Goal: Share content: Share content

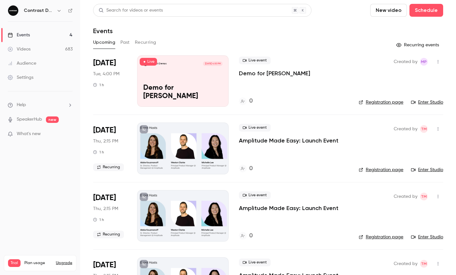
click at [58, 11] on icon "button" at bounding box center [59, 10] width 5 height 5
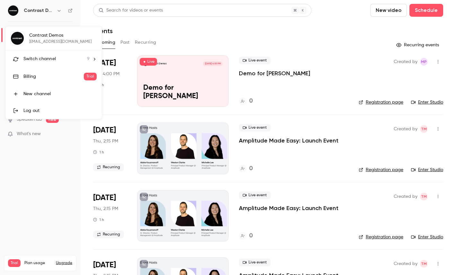
click at [45, 63] on li "Switch channel 9" at bounding box center [53, 58] width 96 height 17
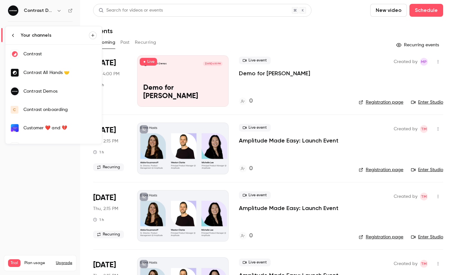
click at [51, 54] on div "Contrast" at bounding box center [59, 54] width 73 height 6
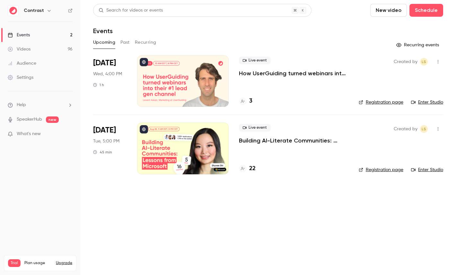
click at [40, 115] on ul "Help SpeakerHub new What's new" at bounding box center [40, 119] width 80 height 57
click at [25, 122] on link "SpeakerHub" at bounding box center [29, 119] width 25 height 7
click at [52, 50] on link "Videos 96" at bounding box center [40, 49] width 80 height 14
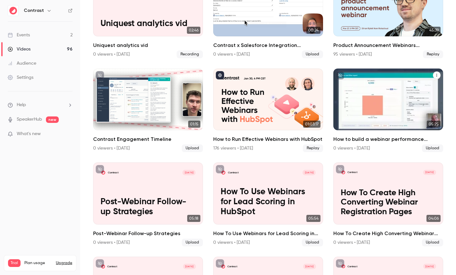
scroll to position [451, 0]
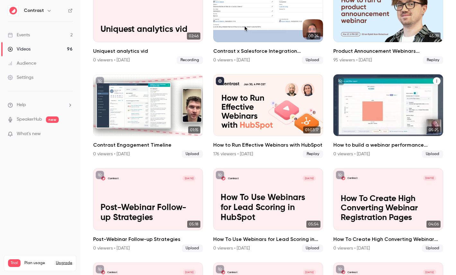
click at [393, 97] on div "Contrast Jan 7 How to build a webinar performance dashboard in HubSpot" at bounding box center [388, 105] width 110 height 62
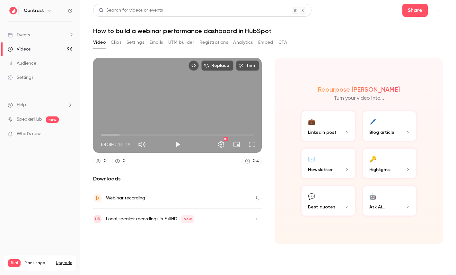
click at [115, 42] on button "Clips" at bounding box center [116, 42] width 11 height 10
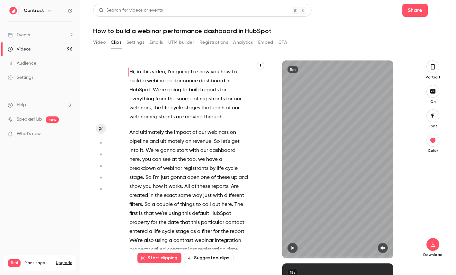
click at [263, 67] on button "button" at bounding box center [261, 66] width 8 height 8
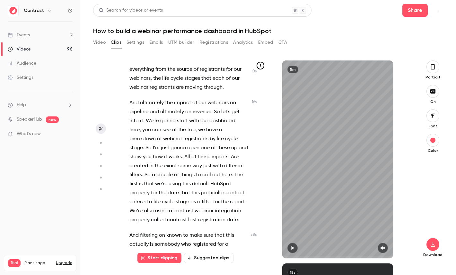
scroll to position [32, 0]
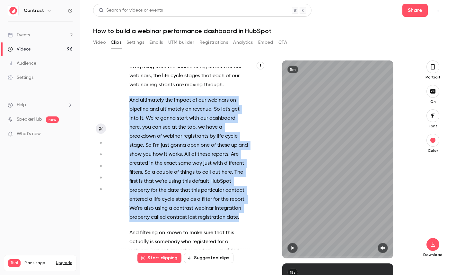
drag, startPoint x: 243, startPoint y: 215, endPoint x: 127, endPoint y: 99, distance: 164.2
click at [127, 99] on div "Hi , in this video , I'm going to show you how to build a webinar performance d…" at bounding box center [191, 162] width 141 height 191
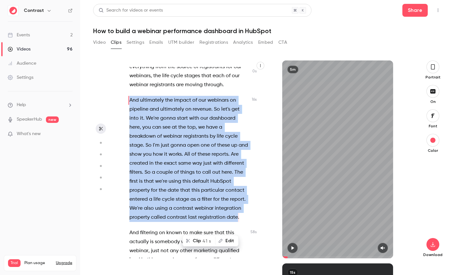
scroll to position [0, 0]
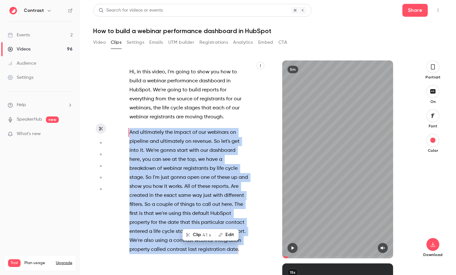
click at [194, 234] on button "Clip 41 s" at bounding box center [199, 234] width 32 height 10
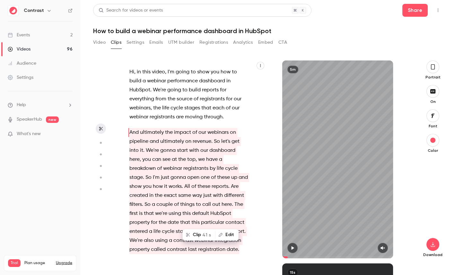
type input "*"
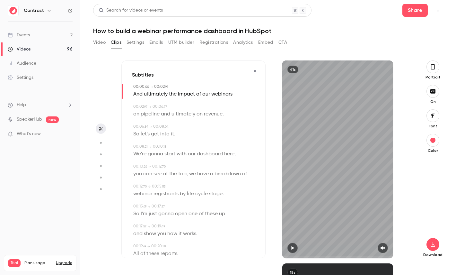
click at [434, 70] on icon "button" at bounding box center [432, 66] width 5 height 7
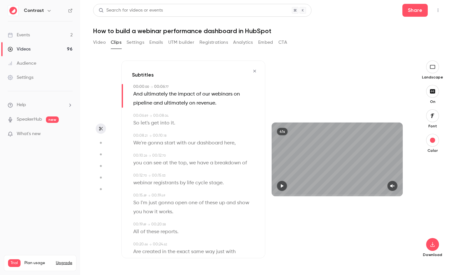
click at [433, 117] on icon "button" at bounding box center [432, 115] width 7 height 5
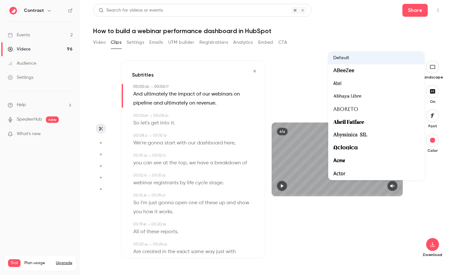
click at [440, 170] on div at bounding box center [228, 137] width 456 height 275
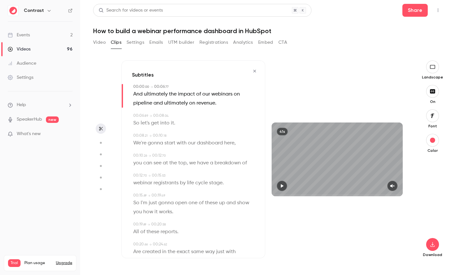
click at [213, 144] on span "dashboard" at bounding box center [210, 142] width 26 height 9
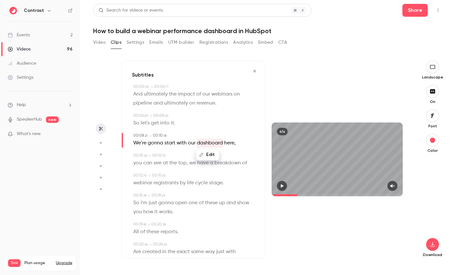
click at [202, 153] on icon "button" at bounding box center [201, 155] width 4 height 4
click at [208, 159] on input "*********" at bounding box center [195, 156] width 58 height 13
click at [216, 116] on div "00:06 . 89 → 00:08 . 04" at bounding box center [193, 116] width 121 height 6
click at [103, 143] on button "button" at bounding box center [101, 142] width 10 height 10
type input "***"
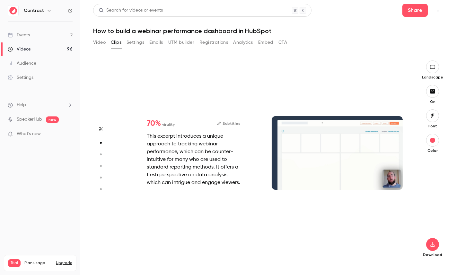
type input "*"
click at [102, 153] on icon "button" at bounding box center [101, 154] width 6 height 4
type input "***"
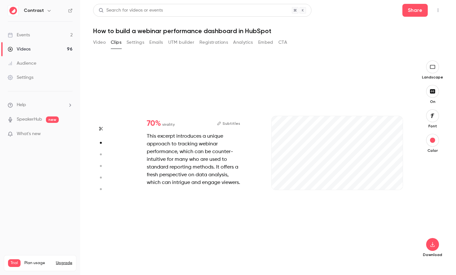
type input "***"
type input "*"
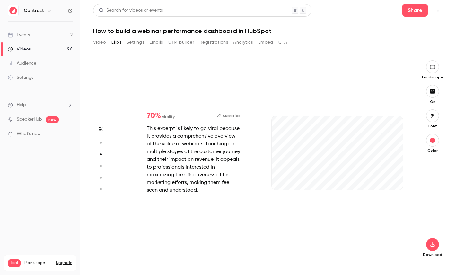
type input "***"
click at [101, 162] on button "button" at bounding box center [101, 166] width 10 height 10
type input "***"
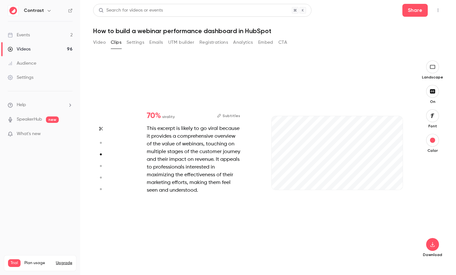
type input "*"
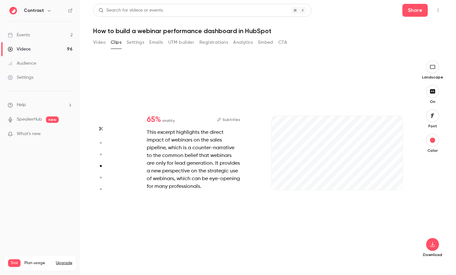
type input "***"
click at [100, 179] on icon "button" at bounding box center [101, 177] width 6 height 4
type input "***"
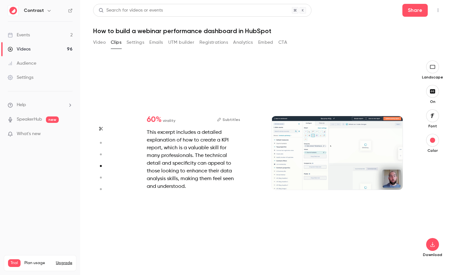
type input "*"
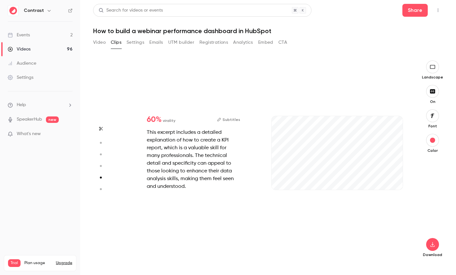
type input "***"
click at [100, 188] on icon "button" at bounding box center [101, 189] width 6 height 4
type input "***"
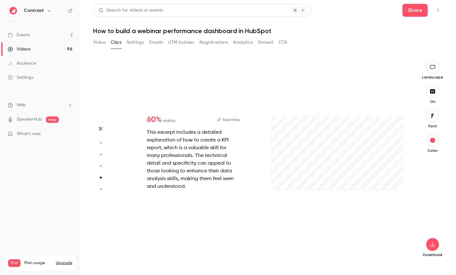
type input "*"
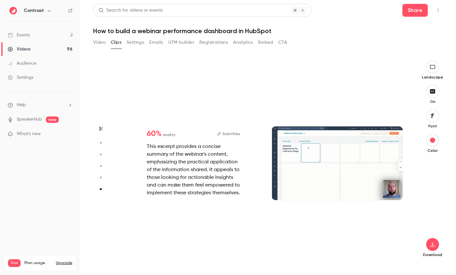
click at [100, 178] on circle "button" at bounding box center [101, 177] width 2 height 2
type input "***"
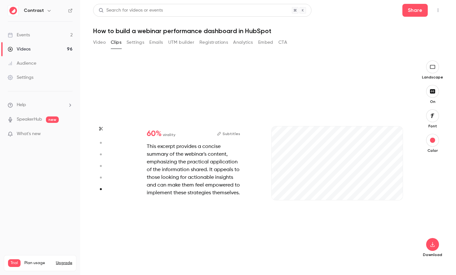
type input "***"
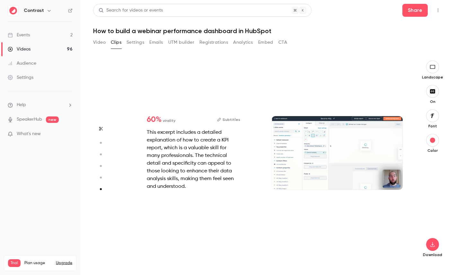
type input "*"
click at [101, 167] on icon "button" at bounding box center [101, 165] width 6 height 4
type input "***"
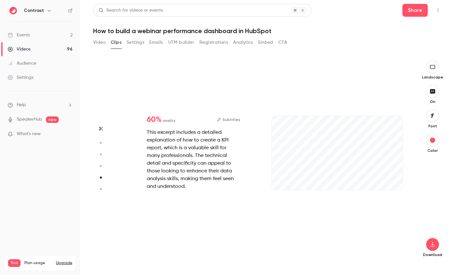
type input "***"
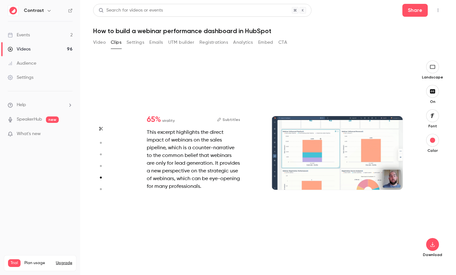
type input "***"
type input "*"
click at [102, 157] on button "button" at bounding box center [101, 154] width 10 height 10
type input "***"
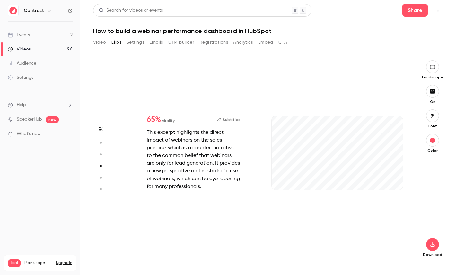
type input "***"
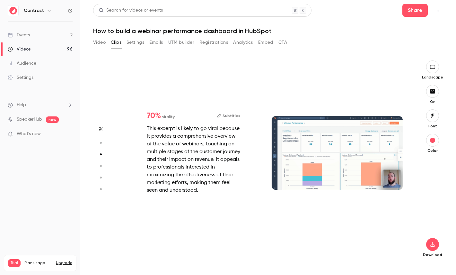
type input "*"
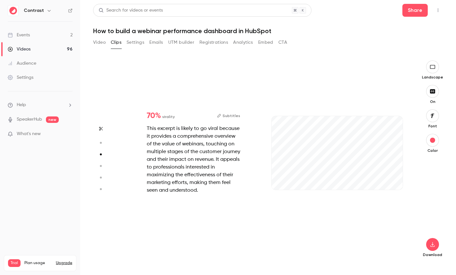
click at [103, 143] on icon "button" at bounding box center [101, 142] width 6 height 4
type input "***"
type input "*"
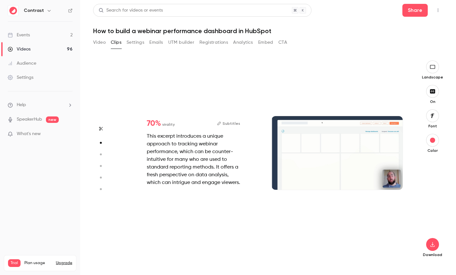
scroll to position [203, 0]
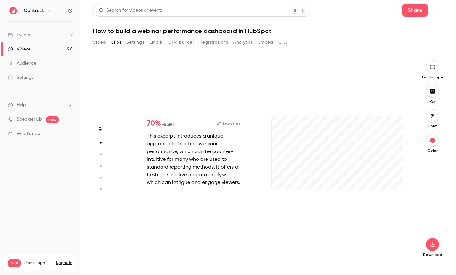
type input "***"
click at [30, 49] on div "Videos" at bounding box center [19, 49] width 23 height 6
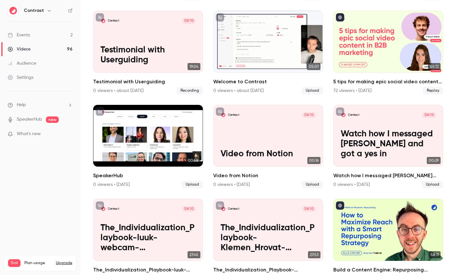
scroll to position [151, 0]
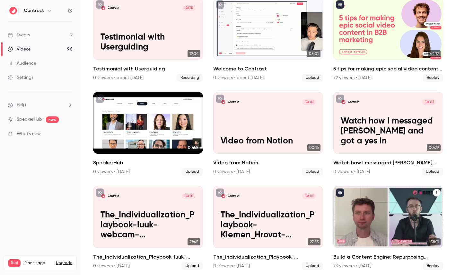
click at [366, 199] on div "Build a Content Engine: Repurposing Strategies for SaaS Teams" at bounding box center [388, 217] width 110 height 62
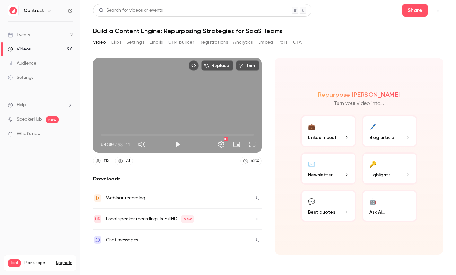
click at [120, 143] on span "58:11" at bounding box center [124, 144] width 13 height 7
drag, startPoint x: 120, startPoint y: 143, endPoint x: 133, endPoint y: 143, distance: 12.5
click at [133, 143] on div "00:00 / 58:11" at bounding box center [136, 144] width 70 height 10
click at [401, 162] on button "🔑 Highlights" at bounding box center [390, 168] width 56 height 32
click at [380, 158] on button "🔑 Highlights" at bounding box center [390, 168] width 56 height 32
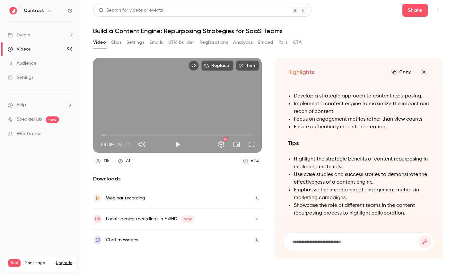
click at [129, 32] on h1 "Build a Content Engine: Repurposing Strategies for SaaS Teams" at bounding box center [268, 31] width 350 height 8
drag, startPoint x: 129, startPoint y: 32, endPoint x: 154, endPoint y: 32, distance: 25.1
click at [155, 32] on h1 "Build a Content Engine: Repurposing Strategies for SaaS Teams" at bounding box center [268, 31] width 350 height 8
copy h1 "Content Engine"
click at [306, 242] on input at bounding box center [355, 241] width 127 height 7
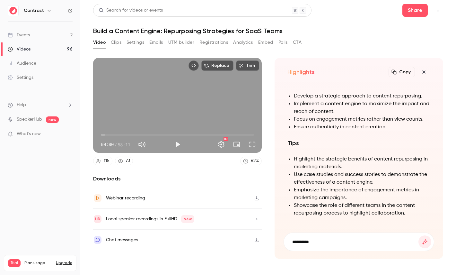
paste input "**********"
type input "**********"
click at [419, 235] on button "submit" at bounding box center [425, 241] width 13 height 13
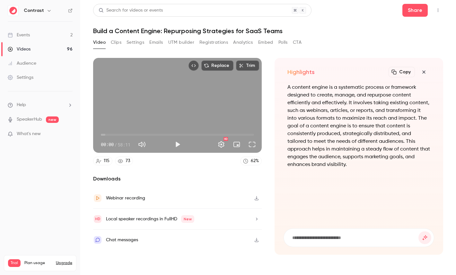
click at [424, 70] on icon "button" at bounding box center [424, 71] width 8 height 5
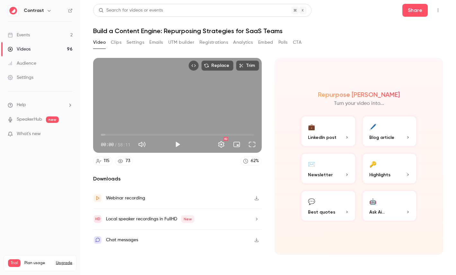
click at [196, 63] on icon "Embed video" at bounding box center [193, 65] width 4 height 4
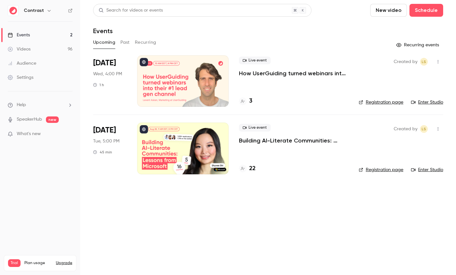
click at [20, 76] on div "Settings" at bounding box center [21, 77] width 26 height 6
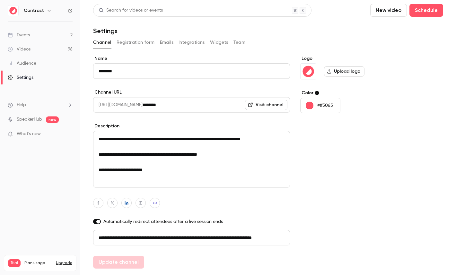
scroll to position [0, 36]
click at [167, 42] on button "Emails" at bounding box center [166, 42] width 13 height 10
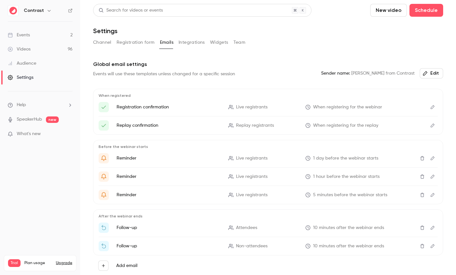
scroll to position [28, 0]
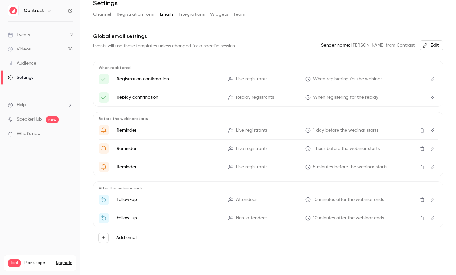
click at [431, 78] on icon "Edit" at bounding box center [432, 79] width 5 height 4
click at [234, 14] on button "Team" at bounding box center [240, 14] width 12 height 10
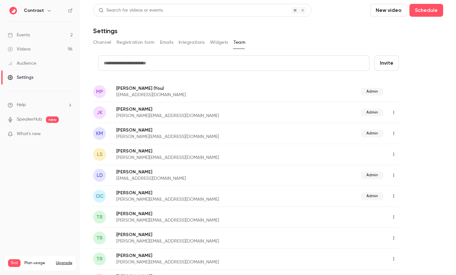
click at [36, 44] on link "Videos 96" at bounding box center [40, 49] width 80 height 14
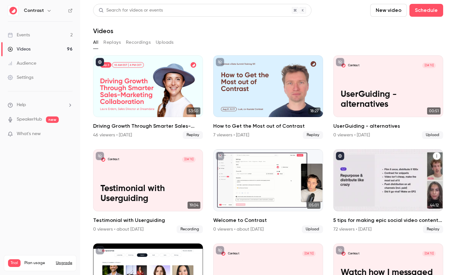
click at [366, 163] on div "5 tips for making epic social video content in B2B marketing" at bounding box center [388, 180] width 110 height 62
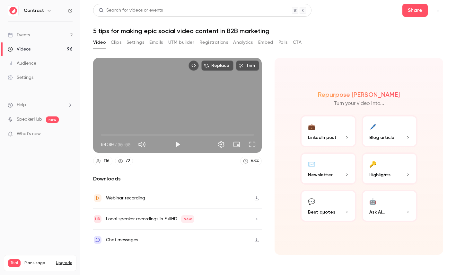
click at [216, 42] on button "Registrations" at bounding box center [213, 42] width 29 height 10
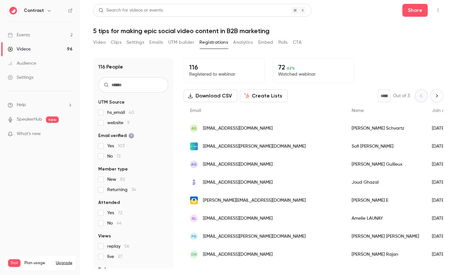
scroll to position [30, 0]
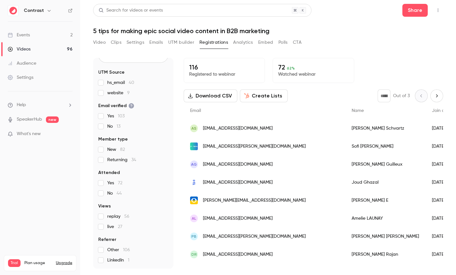
click at [250, 40] on button "Analytics" at bounding box center [243, 42] width 20 height 10
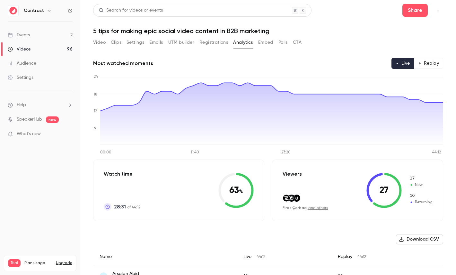
click at [430, 63] on button "Replay" at bounding box center [428, 63] width 29 height 11
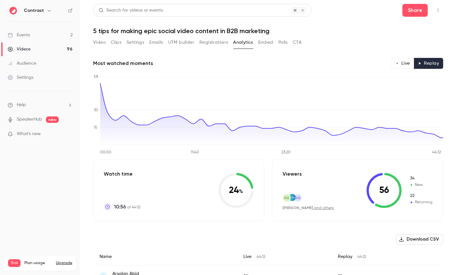
click at [280, 42] on button "Polls" at bounding box center [282, 42] width 9 height 10
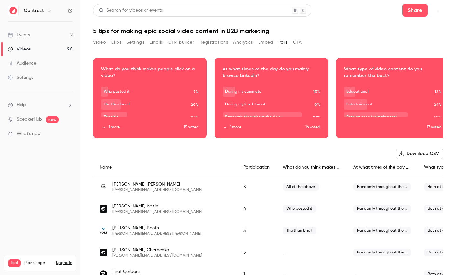
click at [298, 40] on button "CTA" at bounding box center [297, 42] width 9 height 10
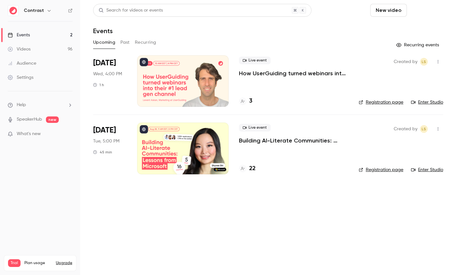
click at [441, 8] on button "Schedule" at bounding box center [427, 10] width 34 height 13
click at [394, 26] on div "One time event" at bounding box center [413, 28] width 49 height 6
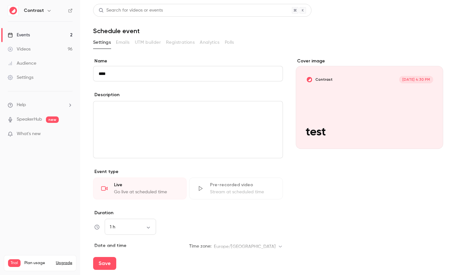
scroll to position [90, 0]
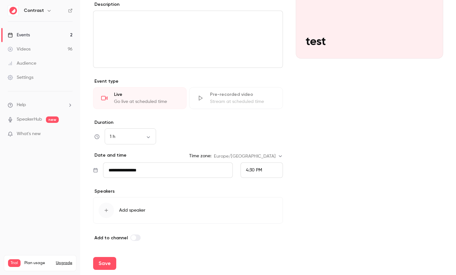
type input "****"
click at [110, 264] on button "Save" at bounding box center [104, 263] width 23 height 13
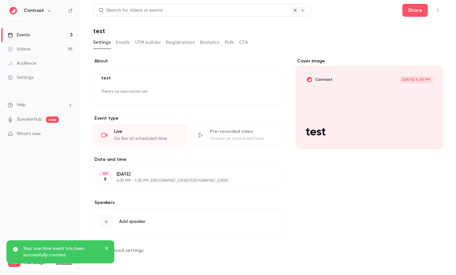
click at [133, 248] on span "Advanced settings" at bounding box center [122, 250] width 41 height 7
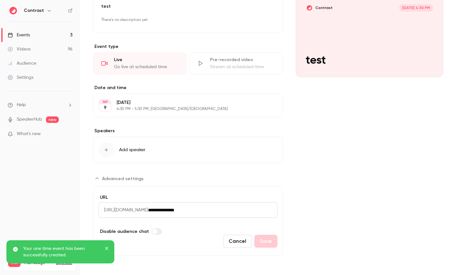
click at [222, 214] on input "**********" at bounding box center [212, 209] width 129 height 15
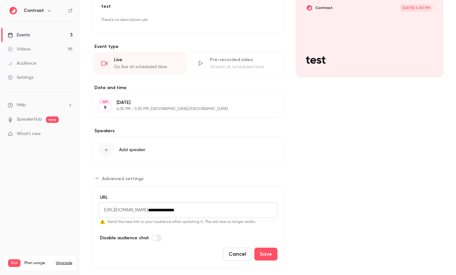
type input "**********"
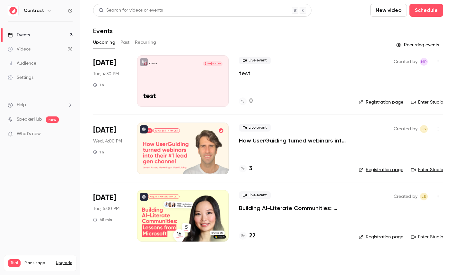
click at [437, 63] on icon "button" at bounding box center [438, 61] width 5 height 4
click at [390, 144] on div "Delete" at bounding box center [413, 145] width 49 height 6
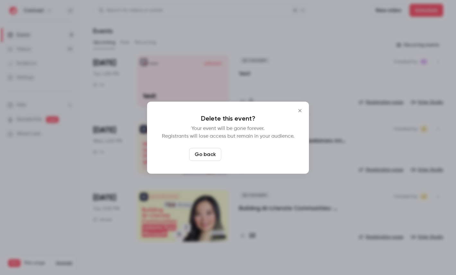
click at [252, 153] on button "Delete event" at bounding box center [245, 154] width 43 height 13
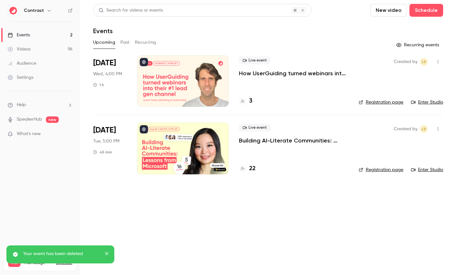
click at [47, 10] on icon "button" at bounding box center [49, 10] width 5 height 5
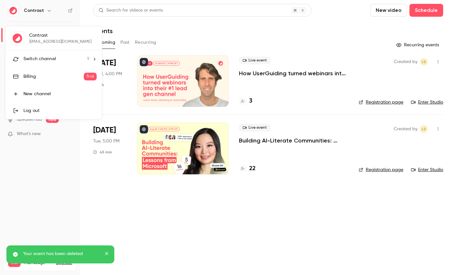
click at [50, 61] on span "Switch channel" at bounding box center [39, 59] width 32 height 7
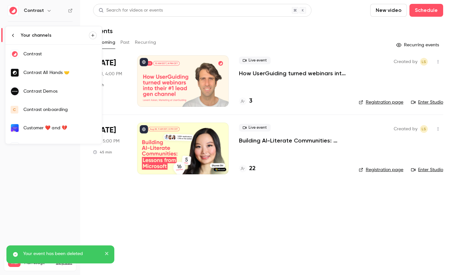
click at [66, 92] on div "Contrast Demos" at bounding box center [59, 91] width 73 height 6
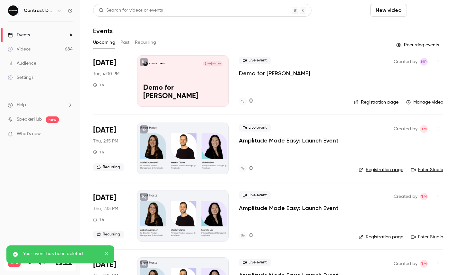
click at [436, 13] on button "Schedule" at bounding box center [427, 10] width 34 height 13
click at [410, 32] on li "One time event" at bounding box center [408, 28] width 69 height 17
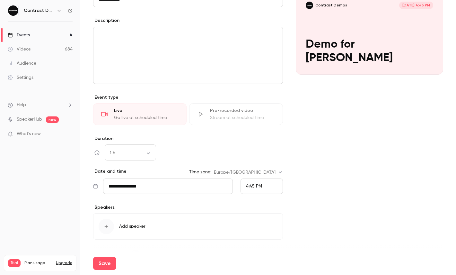
scroll to position [90, 0]
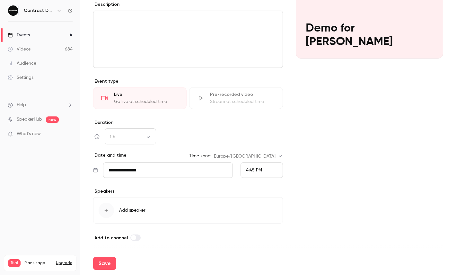
type input "**********"
click at [248, 169] on span "4:45 PM" at bounding box center [254, 170] width 16 height 4
click at [262, 121] on span "5:00 PM" at bounding box center [254, 122] width 17 height 4
click at [307, 121] on div "Cover image Contrast Demos Sep 9, 5:00 PM Demo for elia" at bounding box center [369, 105] width 147 height 274
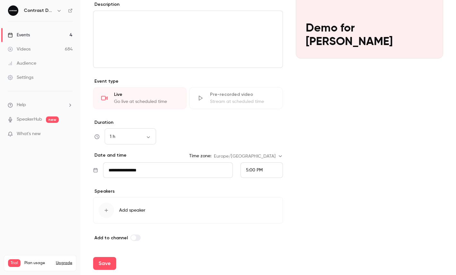
click at [109, 258] on button "Save" at bounding box center [104, 263] width 23 height 13
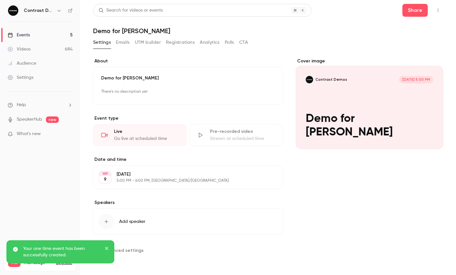
click at [438, 10] on icon "button" at bounding box center [438, 10] width 5 height 4
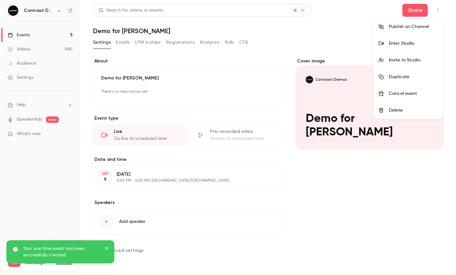
click at [411, 43] on div "Enter Studio" at bounding box center [413, 43] width 49 height 6
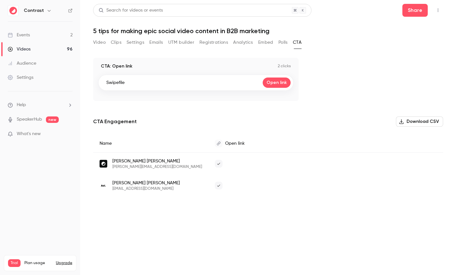
click at [48, 12] on icon "button" at bounding box center [49, 10] width 5 height 5
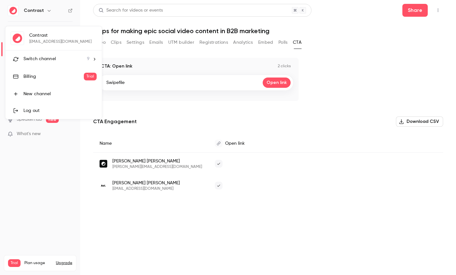
click at [51, 53] on li "Switch channel 9" at bounding box center [53, 58] width 96 height 17
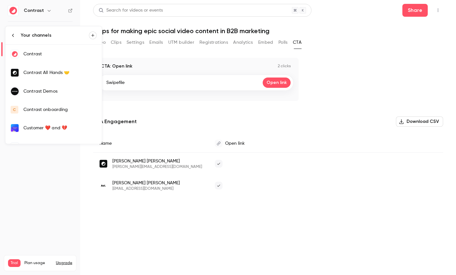
click at [54, 88] on link "Contrast Demos" at bounding box center [53, 91] width 96 height 19
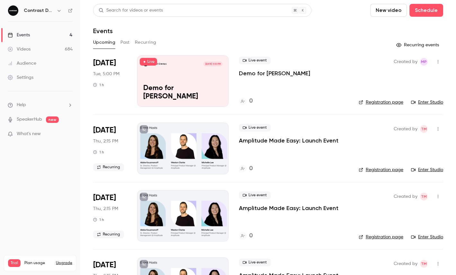
click at [46, 45] on link "Videos 684" at bounding box center [40, 49] width 80 height 14
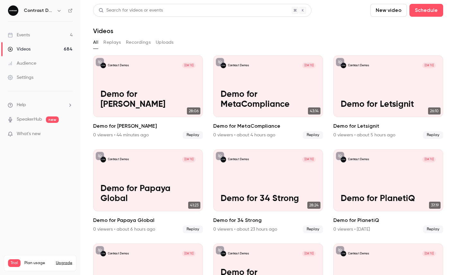
click at [37, 34] on link "Events 4" at bounding box center [40, 35] width 80 height 14
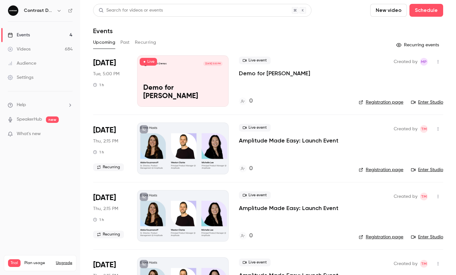
click at [382, 101] on link "Registration page" at bounding box center [381, 102] width 45 height 6
click at [420, 10] on button "Schedule" at bounding box center [427, 10] width 34 height 13
click at [398, 33] on li "One time event" at bounding box center [408, 28] width 69 height 17
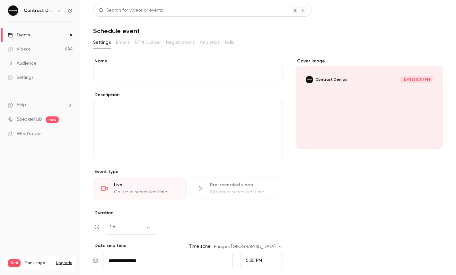
click at [233, 185] on div "Pre-recorded video" at bounding box center [242, 184] width 65 height 6
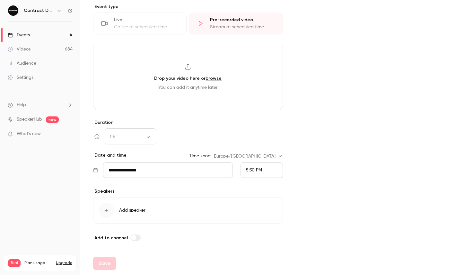
scroll to position [137, 0]
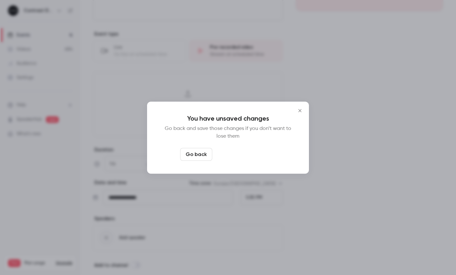
click at [255, 148] on button "Leave page anyway" at bounding box center [245, 154] width 61 height 13
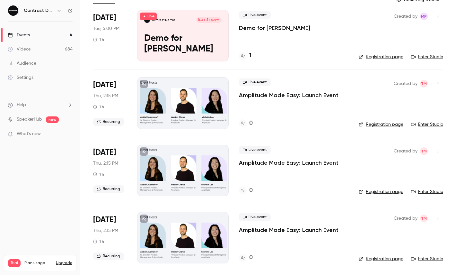
scroll to position [45, 0]
click at [57, 10] on icon "button" at bounding box center [59, 10] width 5 height 5
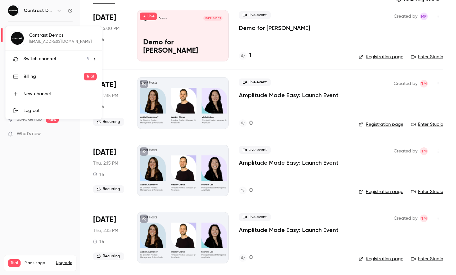
click at [57, 59] on div "Switch channel 9" at bounding box center [56, 59] width 66 height 7
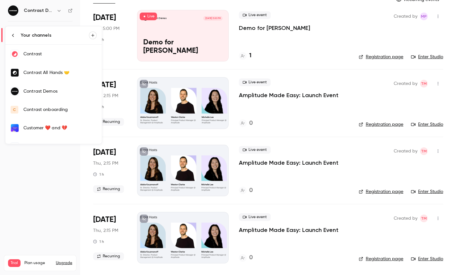
click at [51, 51] on div "Contrast" at bounding box center [59, 54] width 73 height 6
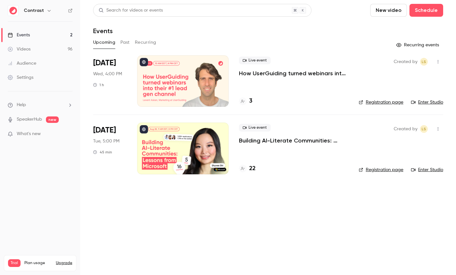
click at [31, 46] on link "Videos 96" at bounding box center [40, 49] width 80 height 14
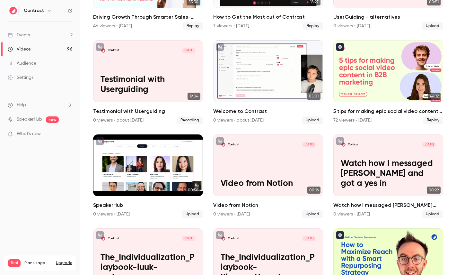
scroll to position [388, 0]
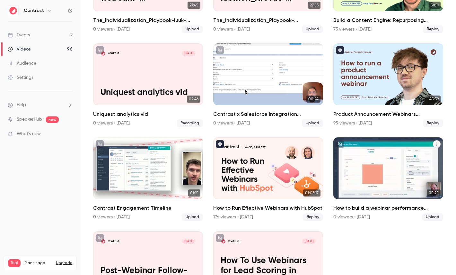
click at [355, 154] on div "Contrast [DATE] How to build a webinar performance dashboard in HubSpot" at bounding box center [388, 168] width 110 height 62
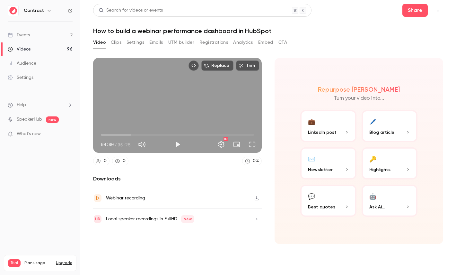
click at [116, 42] on button "Clips" at bounding box center [116, 42] width 11 height 10
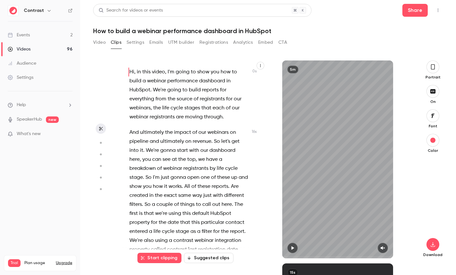
scroll to position [30, 0]
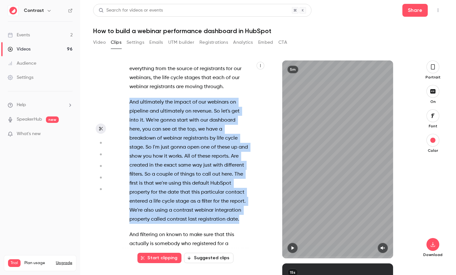
drag, startPoint x: 241, startPoint y: 219, endPoint x: 128, endPoint y: 101, distance: 164.2
click at [128, 101] on div "Hi , in this video , I'm going to show you how to build a webinar performance d…" at bounding box center [191, 162] width 141 height 191
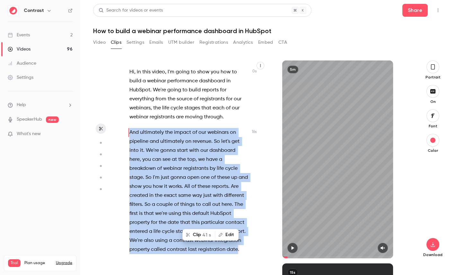
scroll to position [0, 0]
click at [200, 233] on button "Clip 41 s" at bounding box center [199, 234] width 32 height 10
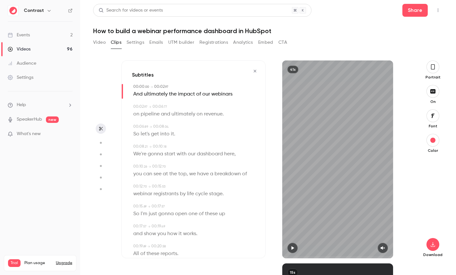
click at [434, 66] on icon "button" at bounding box center [432, 66] width 5 height 7
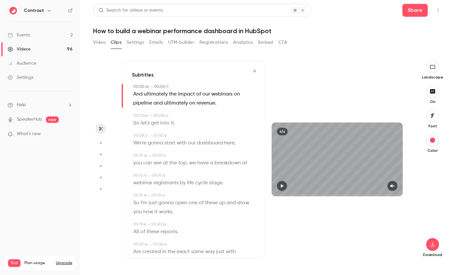
click at [436, 112] on button "button" at bounding box center [432, 115] width 13 height 13
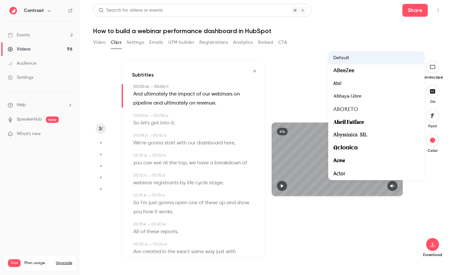
click at [418, 216] on div at bounding box center [228, 137] width 456 height 275
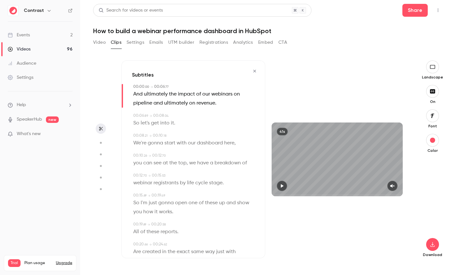
click at [202, 141] on span "dashboard" at bounding box center [210, 142] width 26 height 9
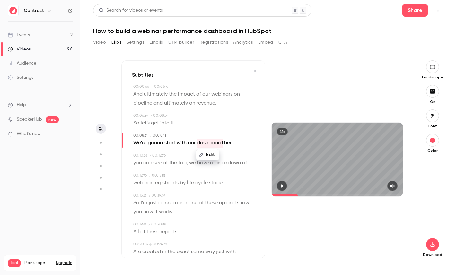
click at [102, 144] on icon "button" at bounding box center [101, 142] width 6 height 4
type input "***"
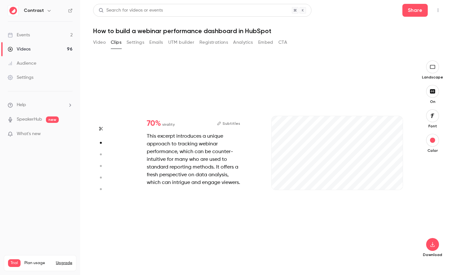
type input "***"
click at [99, 156] on icon "button" at bounding box center [101, 154] width 6 height 4
type input "***"
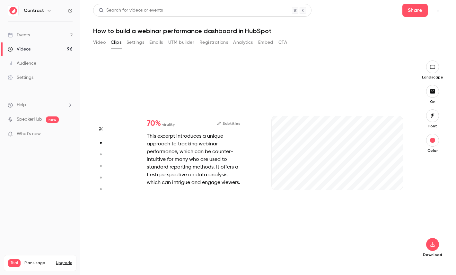
type input "*"
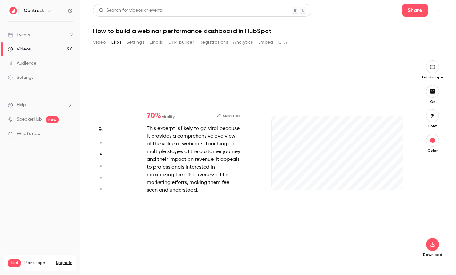
type input "***"
click at [99, 166] on icon "button" at bounding box center [101, 165] width 6 height 4
type input "***"
type input "*"
type input "***"
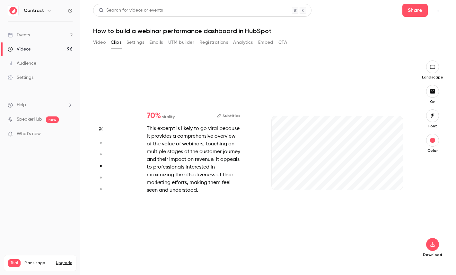
type input "*"
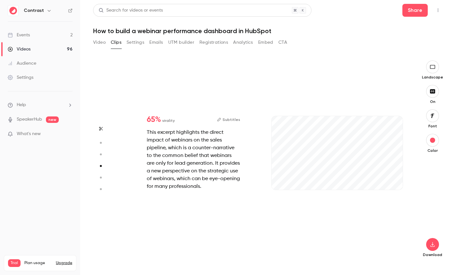
type input "***"
click at [101, 174] on button "button" at bounding box center [101, 177] width 10 height 10
type input "***"
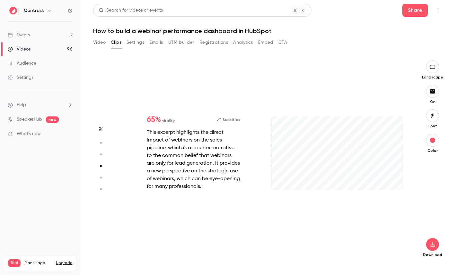
type input "*"
type input "***"
click at [100, 185] on button "button" at bounding box center [101, 189] width 10 height 10
type input "***"
type input "*"
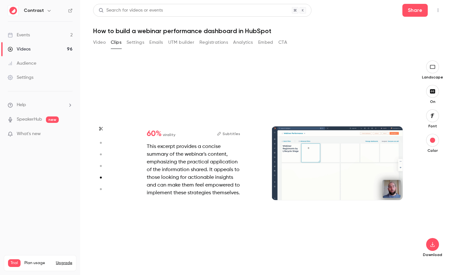
type input "***"
type input "*"
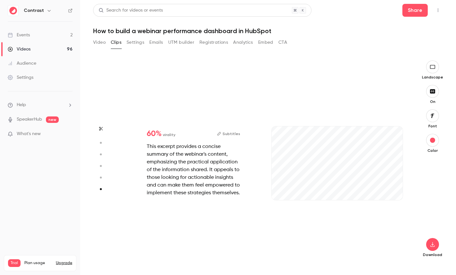
click at [100, 176] on icon "button" at bounding box center [101, 177] width 6 height 4
type input "***"
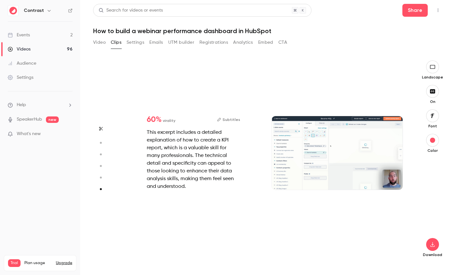
type input "*"
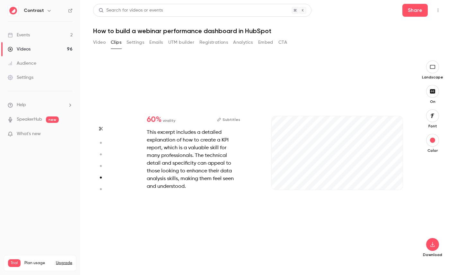
click at [101, 167] on icon "button" at bounding box center [101, 165] width 6 height 4
type input "***"
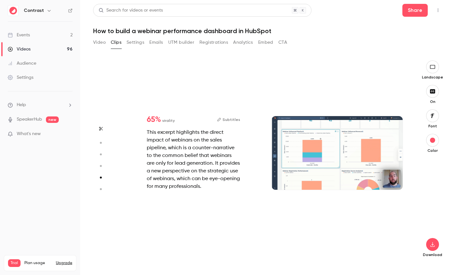
type input "***"
type input "*"
click at [102, 155] on icon "button" at bounding box center [101, 154] width 6 height 4
type input "***"
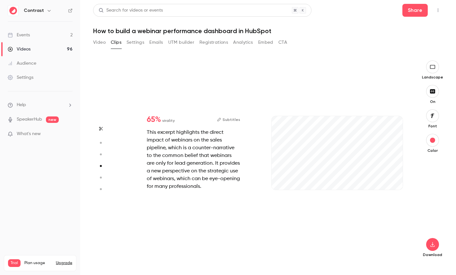
type input "***"
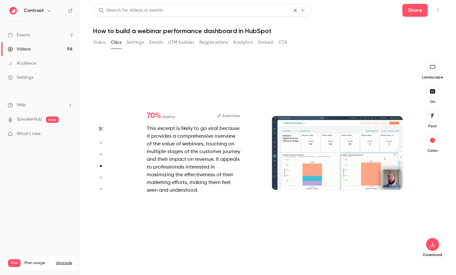
type input "*"
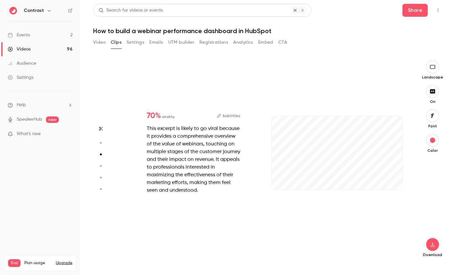
click at [102, 143] on icon "button" at bounding box center [101, 142] width 6 height 4
type input "***"
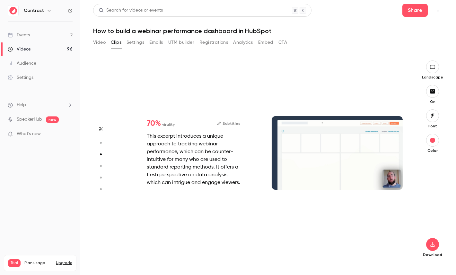
type input "*"
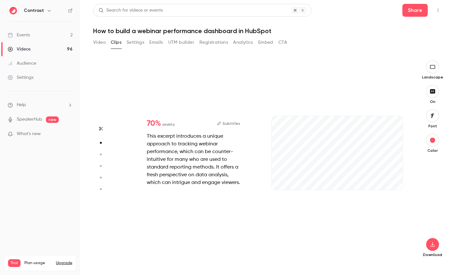
type input "***"
click at [56, 48] on link "Videos 96" at bounding box center [40, 49] width 80 height 14
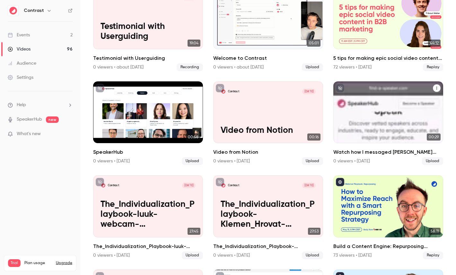
scroll to position [178, 0]
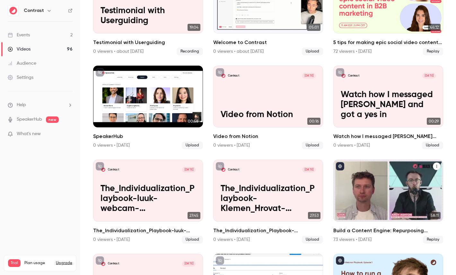
click at [357, 175] on div "Build a Content Engine: Repurposing Strategies for SaaS Teams" at bounding box center [388, 190] width 110 height 62
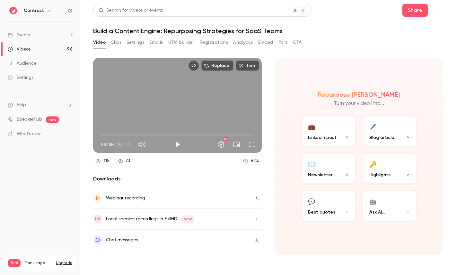
click at [120, 143] on span "58:11" at bounding box center [124, 144] width 13 height 7
drag, startPoint x: 120, startPoint y: 143, endPoint x: 127, endPoint y: 144, distance: 6.8
click at [127, 144] on span "58:11" at bounding box center [124, 144] width 13 height 7
click at [179, 163] on div "115 73 62 %" at bounding box center [177, 160] width 169 height 9
click at [399, 167] on button "🔑 Highlights" at bounding box center [390, 168] width 56 height 32
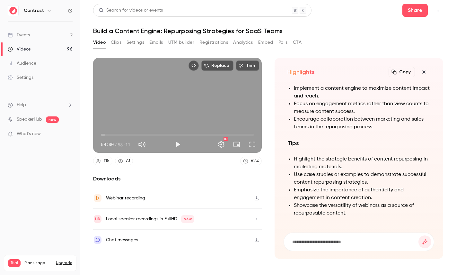
click at [127, 32] on h1 "Build a Content Engine: Repurposing Strategies for SaaS Teams" at bounding box center [268, 31] width 350 height 8
drag, startPoint x: 127, startPoint y: 32, endPoint x: 149, endPoint y: 32, distance: 22.2
click at [149, 32] on h1 "Build a Content Engine: Repurposing Strategies for SaaS Teams" at bounding box center [268, 31] width 350 height 8
copy h1 "Content Engine"
click at [350, 242] on input at bounding box center [355, 241] width 127 height 7
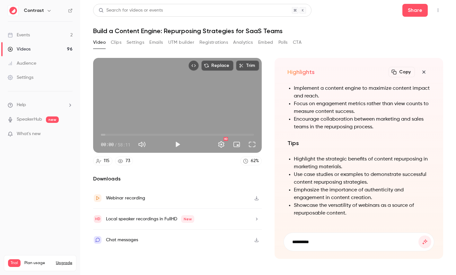
paste input "**********"
type input "**********"
click at [419, 235] on button "submit" at bounding box center [425, 241] width 13 height 13
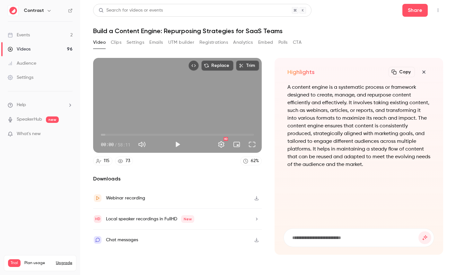
click at [427, 73] on icon "button" at bounding box center [424, 71] width 8 height 5
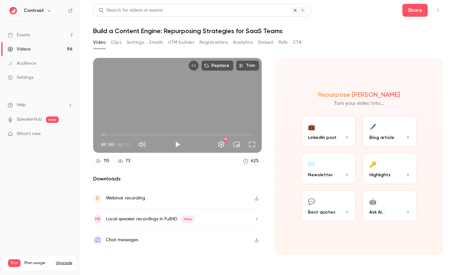
click at [196, 65] on icon "Embed video" at bounding box center [193, 65] width 4 height 4
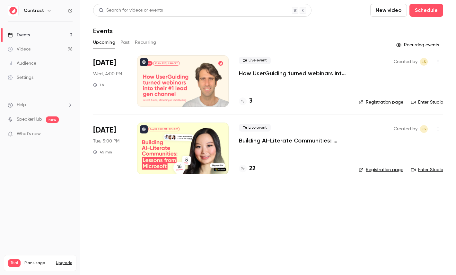
click at [27, 82] on link "Settings" at bounding box center [40, 77] width 80 height 14
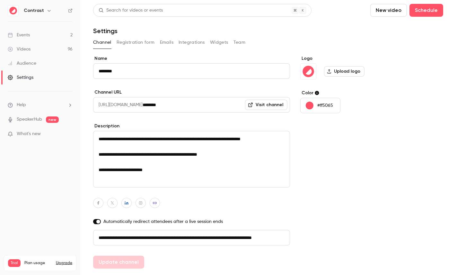
scroll to position [0, 36]
click at [136, 47] on button "Registration form" at bounding box center [136, 42] width 38 height 10
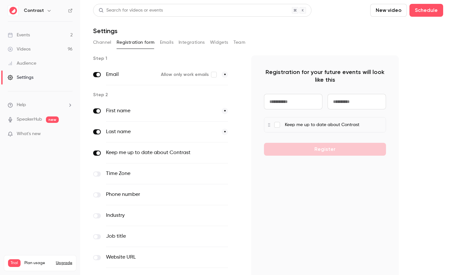
click at [164, 40] on button "Emails" at bounding box center [166, 42] width 13 height 10
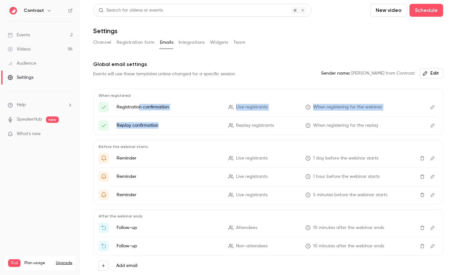
drag, startPoint x: 139, startPoint y: 109, endPoint x: 161, endPoint y: 125, distance: 26.9
click at [161, 125] on ul "Registration confirmation Live registrants When registering for the webinar Rep…" at bounding box center [268, 116] width 339 height 29
click at [433, 107] on icon "Edit" at bounding box center [432, 107] width 5 height 4
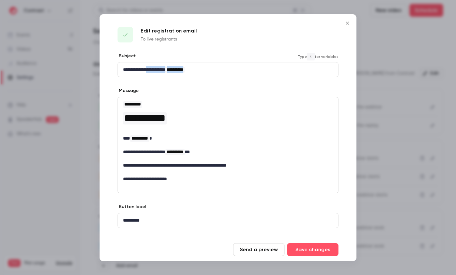
drag, startPoint x: 151, startPoint y: 68, endPoint x: 212, endPoint y: 68, distance: 61.7
click at [212, 68] on p "**********" at bounding box center [228, 69] width 210 height 7
click at [385, 133] on div at bounding box center [228, 137] width 456 height 275
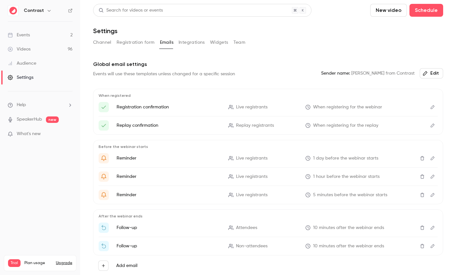
click at [196, 40] on button "Integrations" at bounding box center [192, 42] width 26 height 10
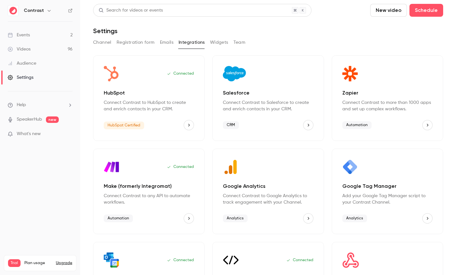
click at [239, 42] on button "Team" at bounding box center [240, 42] width 12 height 10
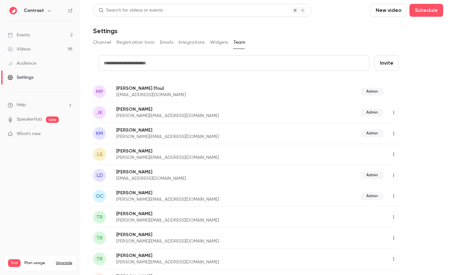
click at [34, 63] on div "Audience" at bounding box center [22, 63] width 29 height 6
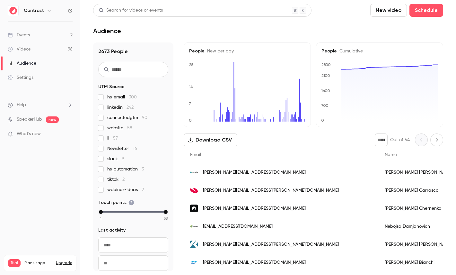
click at [378, 210] on div "[PERSON_NAME]" at bounding box center [419, 208] width 83 height 18
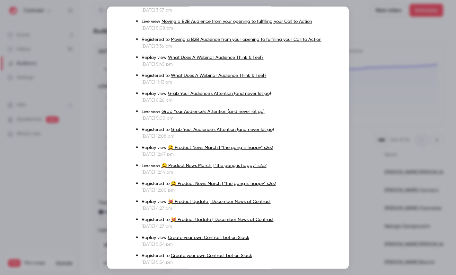
scroll to position [284, 0]
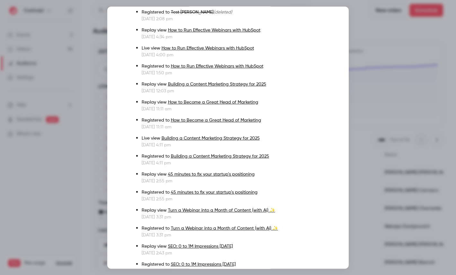
click at [396, 103] on div at bounding box center [228, 137] width 456 height 275
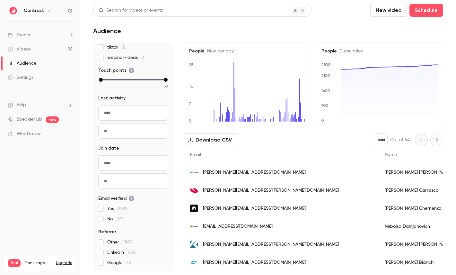
scroll to position [0, 0]
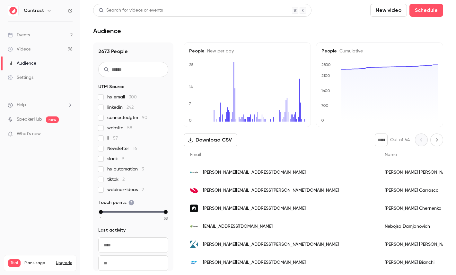
click at [36, 50] on link "Videos 96" at bounding box center [40, 49] width 80 height 14
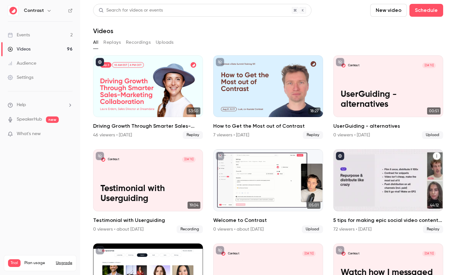
click at [391, 184] on div "5 tips for making epic social video content in B2B marketing" at bounding box center [388, 180] width 110 height 62
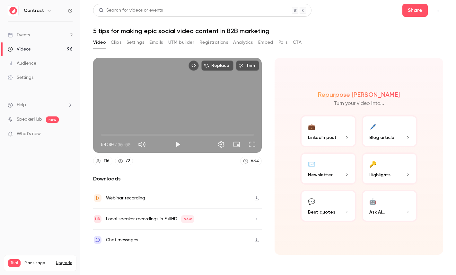
click at [206, 40] on button "Registrations" at bounding box center [213, 42] width 29 height 10
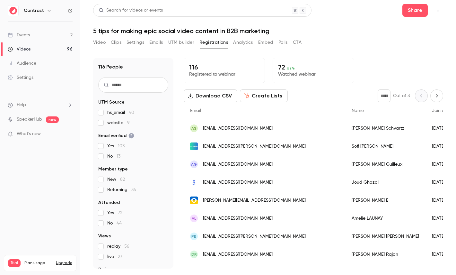
scroll to position [30, 0]
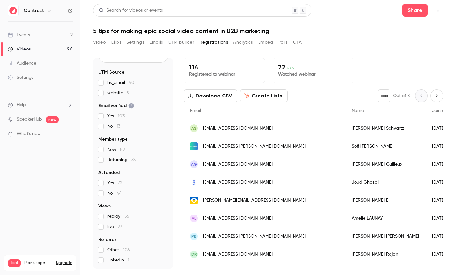
click at [274, 91] on button "Create Lists" at bounding box center [264, 95] width 48 height 13
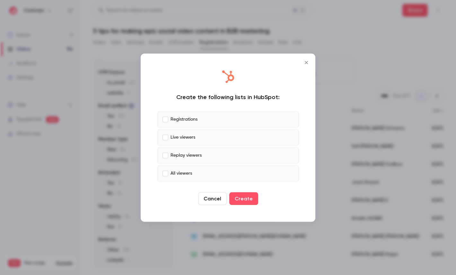
click at [204, 119] on label "Registrations" at bounding box center [227, 119] width 141 height 17
click at [192, 151] on label "Replay viewers" at bounding box center [227, 155] width 141 height 17
drag, startPoint x: 202, startPoint y: 172, endPoint x: 216, endPoint y: 174, distance: 14.3
click at [202, 172] on label "All viewers" at bounding box center [227, 173] width 141 height 17
click at [306, 64] on icon "Close" at bounding box center [307, 62] width 8 height 5
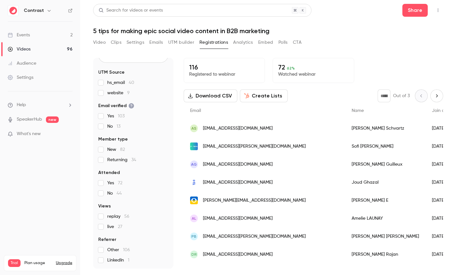
click at [244, 41] on button "Analytics" at bounding box center [243, 42] width 20 height 10
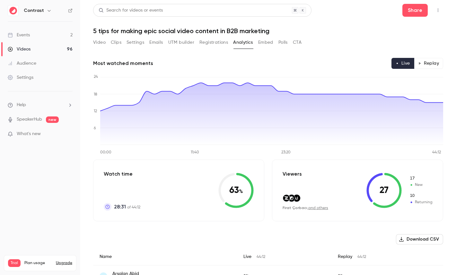
click at [434, 64] on button "Replay" at bounding box center [428, 63] width 29 height 11
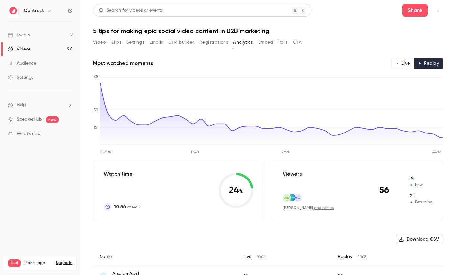
click at [398, 64] on icon "button" at bounding box center [397, 63] width 3 height 3
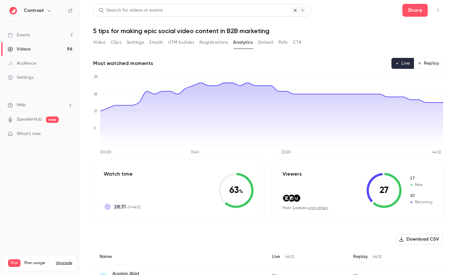
click at [281, 41] on button "Polls" at bounding box center [282, 42] width 9 height 10
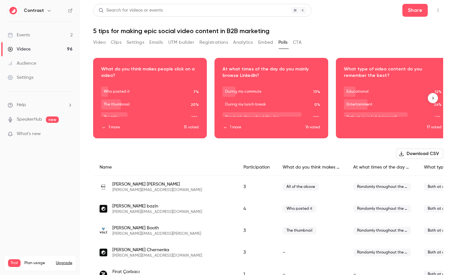
click at [188, 103] on div "Download image" at bounding box center [149, 98] width 113 height 80
click at [293, 43] on div "Video Clips Settings Emails UTM builder Registrations Analytics Embed Polls CTA" at bounding box center [197, 42] width 208 height 10
click at [296, 42] on button "CTA" at bounding box center [297, 42] width 9 height 10
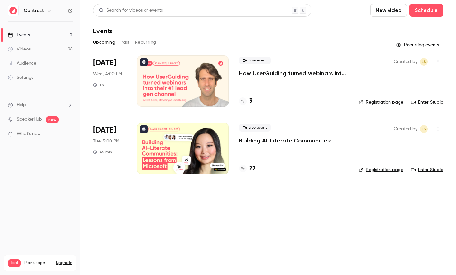
click at [49, 10] on icon "button" at bounding box center [49, 10] width 5 height 5
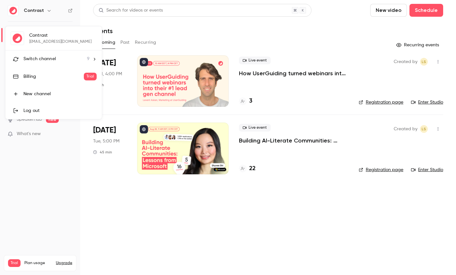
click at [49, 56] on span "Switch channel" at bounding box center [39, 59] width 32 height 7
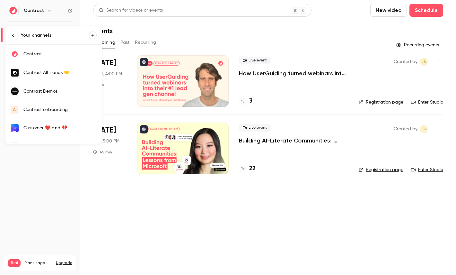
click at [71, 89] on div "Contrast Demos" at bounding box center [59, 91] width 73 height 6
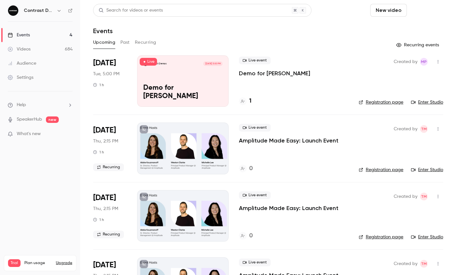
click at [427, 10] on button "Schedule" at bounding box center [427, 10] width 34 height 13
click at [412, 21] on li "One time event" at bounding box center [408, 28] width 69 height 17
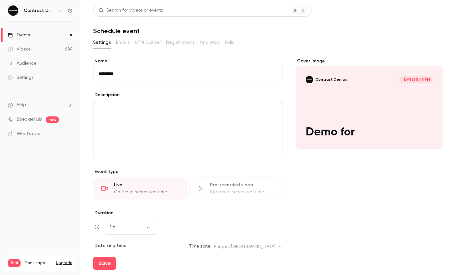
click at [151, 77] on input "********" at bounding box center [188, 73] width 190 height 15
paste input "********"
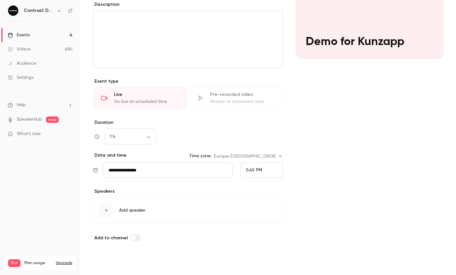
type input "**********"
click at [107, 261] on button "Save" at bounding box center [104, 263] width 23 height 13
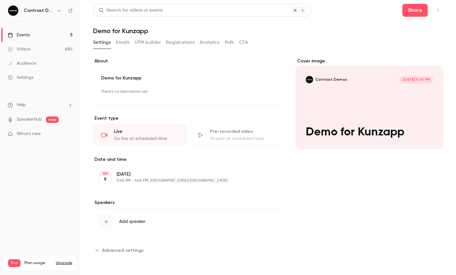
click at [437, 9] on icon "button" at bounding box center [438, 10] width 5 height 4
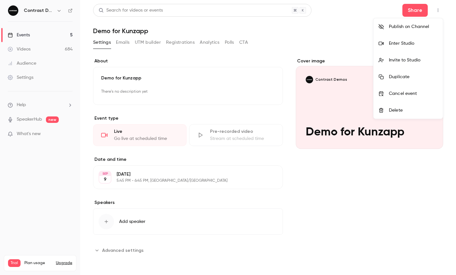
click at [408, 45] on div "Enter Studio" at bounding box center [413, 43] width 49 height 6
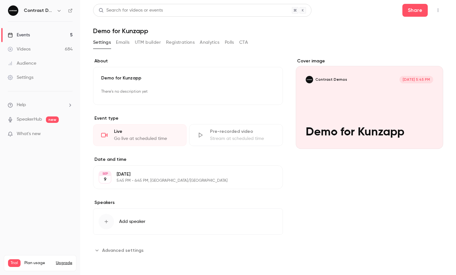
click at [58, 12] on icon "button" at bounding box center [59, 10] width 5 height 5
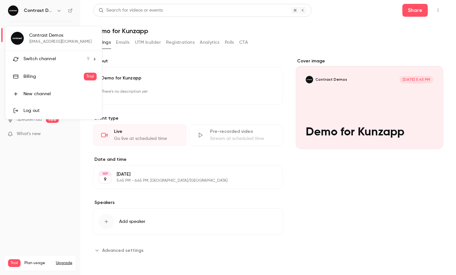
click at [58, 55] on li "Switch channel 9" at bounding box center [53, 58] width 96 height 17
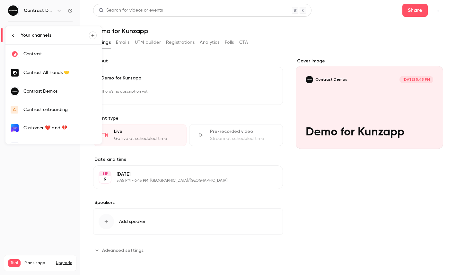
click at [57, 59] on link "Contrast" at bounding box center [53, 54] width 96 height 19
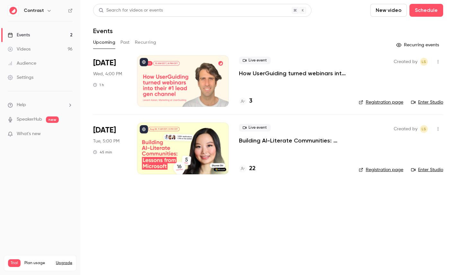
click at [42, 73] on link "Settings" at bounding box center [40, 77] width 80 height 14
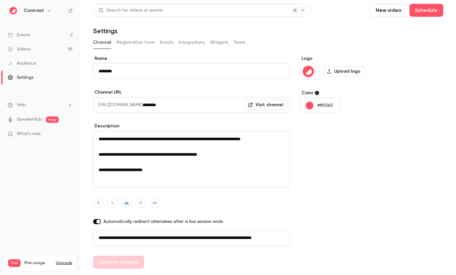
click at [124, 42] on button "Registration form" at bounding box center [136, 42] width 38 height 10
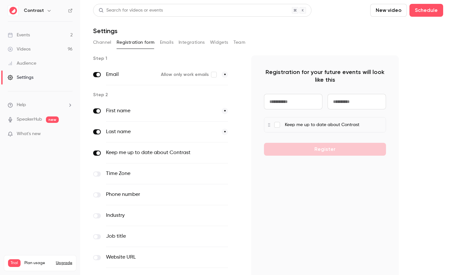
scroll to position [63, 0]
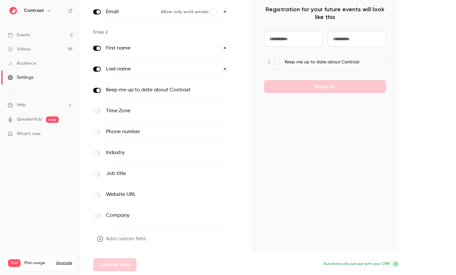
click at [97, 217] on label at bounding box center [97, 215] width 8 height 5
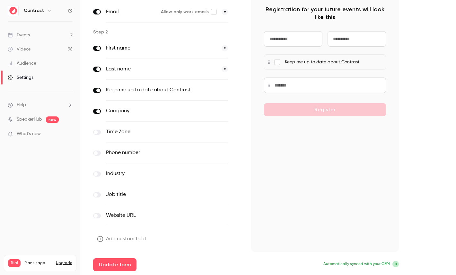
click at [97, 217] on label at bounding box center [97, 215] width 8 height 5
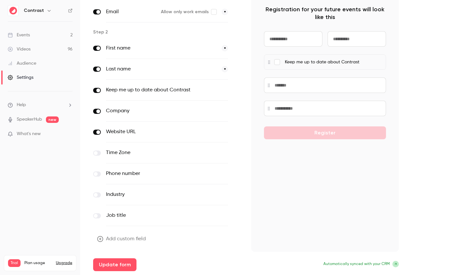
click at [96, 111] on span at bounding box center [98, 111] width 4 height 4
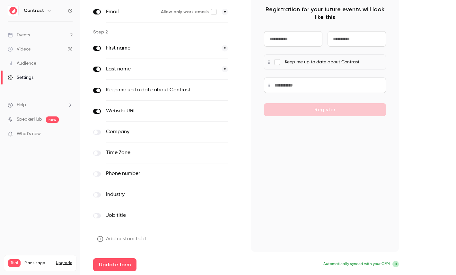
click at [95, 196] on span at bounding box center [96, 195] width 4 height 4
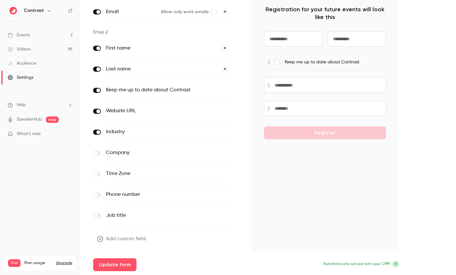
click at [97, 195] on span at bounding box center [96, 195] width 4 height 4
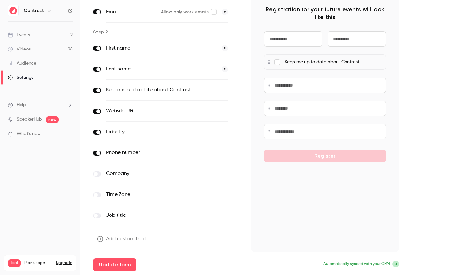
click at [97, 195] on span at bounding box center [96, 195] width 4 height 4
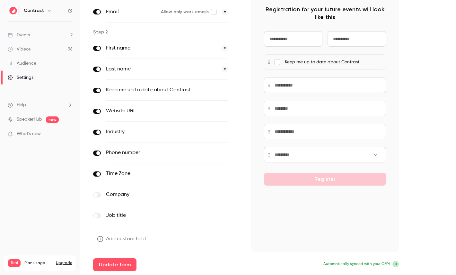
click at [97, 173] on span at bounding box center [98, 174] width 4 height 4
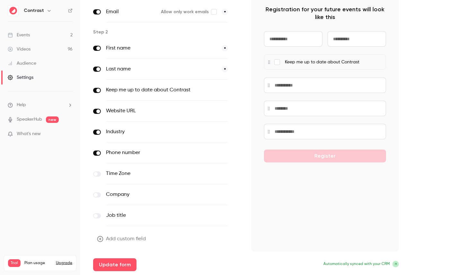
click at [97, 154] on span at bounding box center [98, 153] width 4 height 4
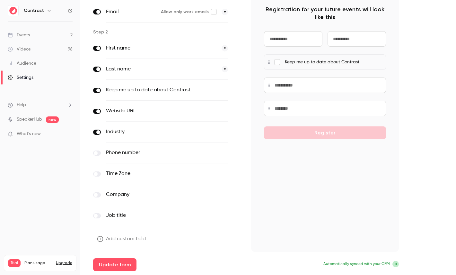
click at [95, 132] on label at bounding box center [97, 131] width 8 height 5
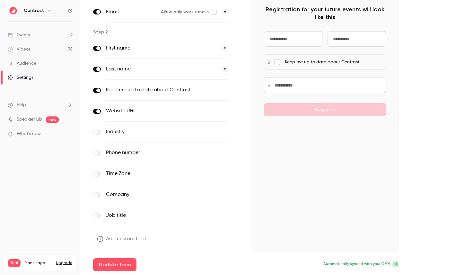
click at [94, 110] on label at bounding box center [97, 111] width 8 height 5
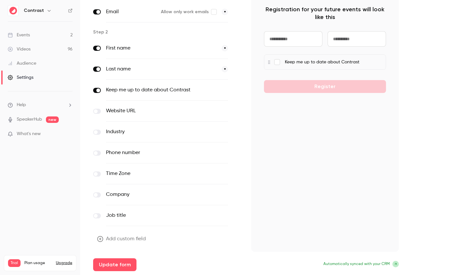
click at [131, 237] on button "Add custom field" at bounding box center [122, 238] width 58 height 13
click at [111, 238] on button "Add custom field" at bounding box center [122, 238] width 58 height 13
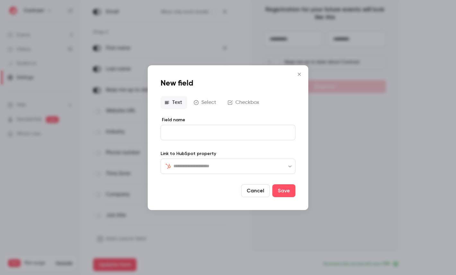
click at [200, 165] on input "text" at bounding box center [231, 166] width 117 height 8
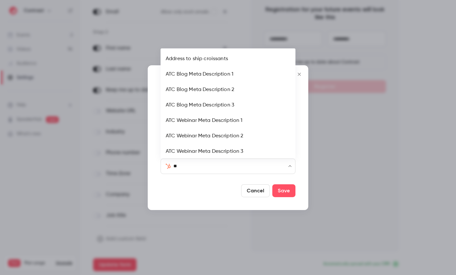
type input "***"
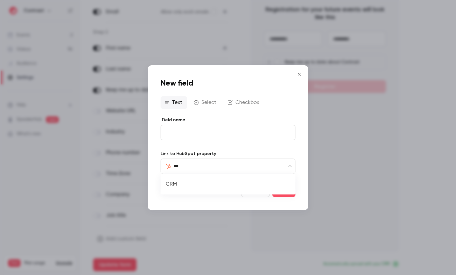
click at [172, 183] on li "CRM" at bounding box center [228, 183] width 135 height 15
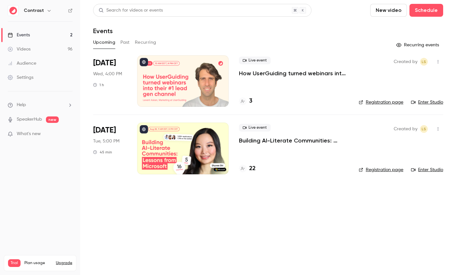
click at [188, 74] on div at bounding box center [183, 80] width 92 height 51
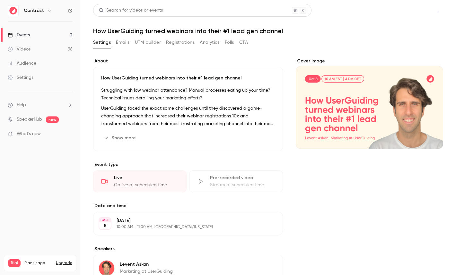
click at [411, 11] on button "Share" at bounding box center [414, 10] width 25 height 13
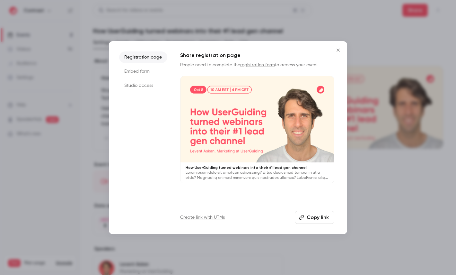
click at [134, 87] on li "Studio access" at bounding box center [143, 86] width 48 height 12
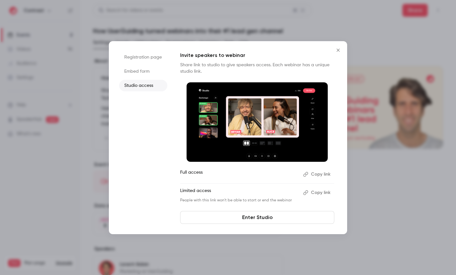
click at [182, 174] on p "Full access" at bounding box center [239, 174] width 118 height 10
drag, startPoint x: 182, startPoint y: 174, endPoint x: 199, endPoint y: 174, distance: 16.1
click at [199, 174] on p "Full access" at bounding box center [239, 174] width 118 height 10
click at [189, 190] on p "Limited access" at bounding box center [239, 192] width 118 height 10
drag, startPoint x: 189, startPoint y: 190, endPoint x: 204, endPoint y: 190, distance: 15.7
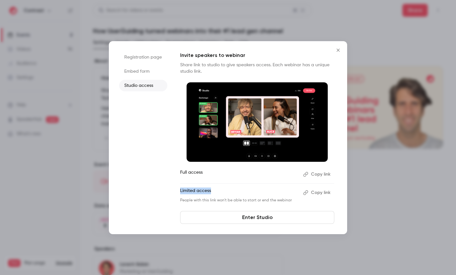
click at [204, 190] on p "Limited access" at bounding box center [239, 192] width 118 height 10
click at [59, 40] on div at bounding box center [228, 137] width 456 height 275
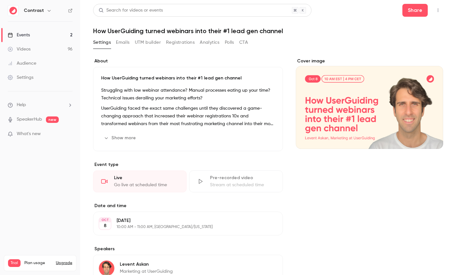
scroll to position [105, 0]
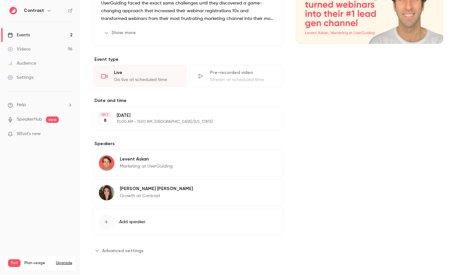
click at [223, 75] on div "Pre-recorded video" at bounding box center [242, 72] width 65 height 6
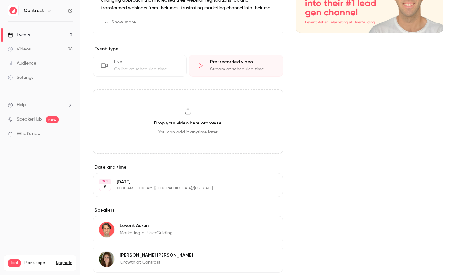
scroll to position [0, 0]
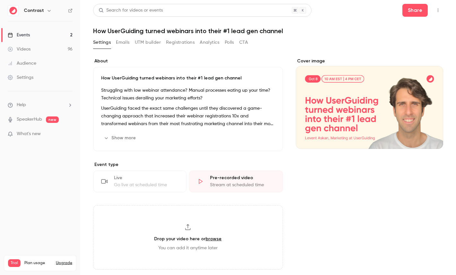
click at [40, 33] on link "Events 2" at bounding box center [40, 35] width 80 height 14
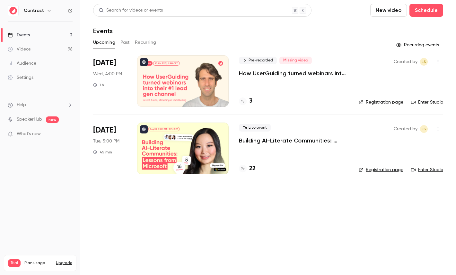
click at [192, 80] on div at bounding box center [183, 80] width 92 height 51
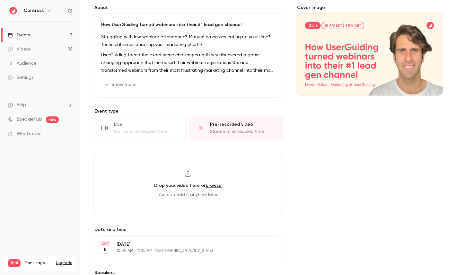
scroll to position [62, 0]
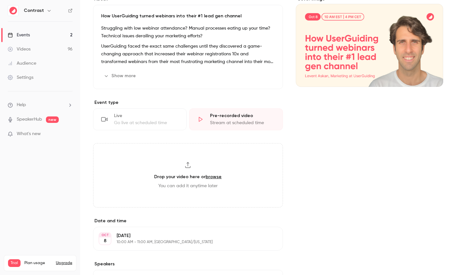
click at [161, 116] on div "Live" at bounding box center [146, 115] width 65 height 6
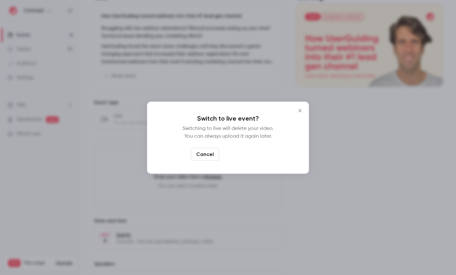
click at [250, 154] on button "Switch to live" at bounding box center [243, 154] width 43 height 13
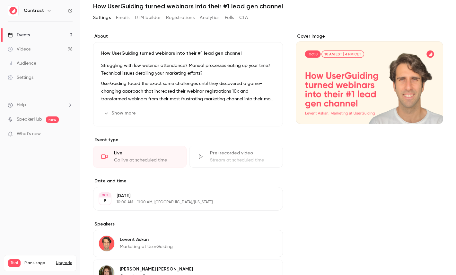
scroll to position [0, 0]
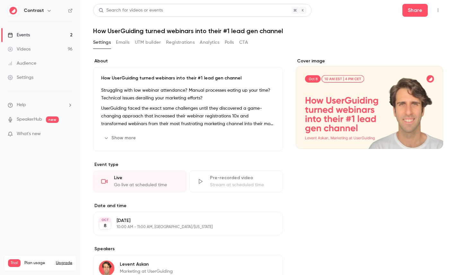
click at [45, 34] on link "Events 2" at bounding box center [40, 35] width 80 height 14
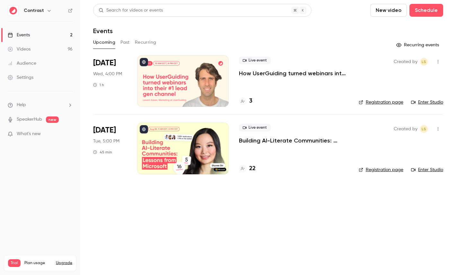
click at [200, 76] on div at bounding box center [183, 80] width 92 height 51
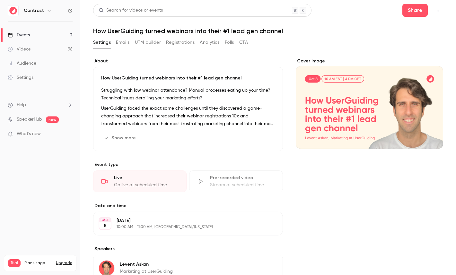
click at [163, 110] on p "UserGuiding faced the exact same challenges until they discovered a game-changi…" at bounding box center [188, 115] width 174 height 23
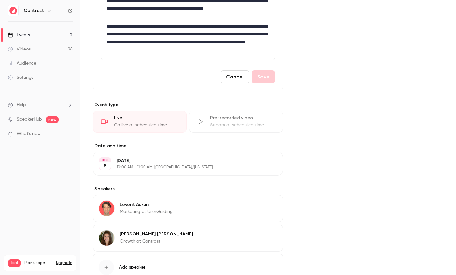
scroll to position [242, 0]
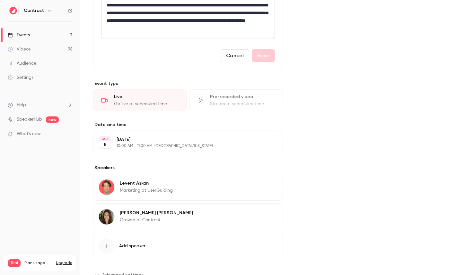
click at [322, 95] on div "Cover image" at bounding box center [369, 47] width 147 height 463
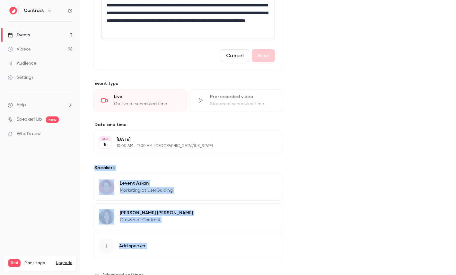
drag, startPoint x: 336, startPoint y: 119, endPoint x: 257, endPoint y: 158, distance: 87.9
click at [336, 119] on div "Cover image" at bounding box center [369, 47] width 147 height 463
click at [331, 124] on div "Cover image" at bounding box center [369, 47] width 147 height 463
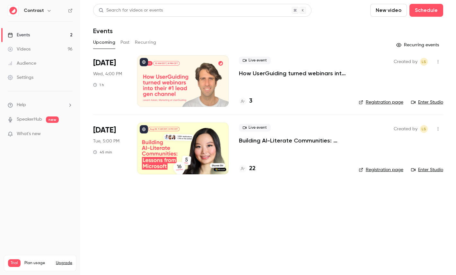
click at [48, 11] on icon "button" at bounding box center [49, 11] width 3 height 2
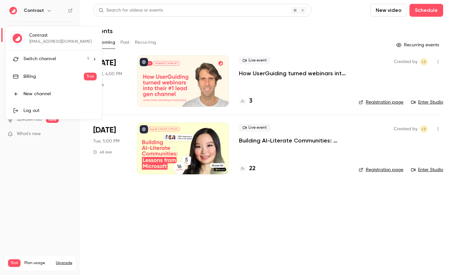
click at [48, 9] on div at bounding box center [228, 137] width 456 height 275
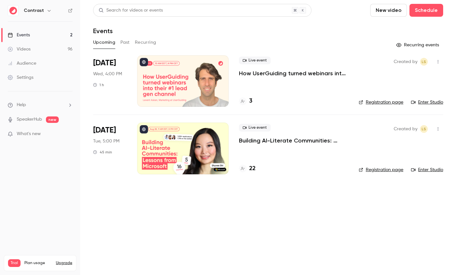
click at [48, 10] on icon "button" at bounding box center [49, 10] width 5 height 5
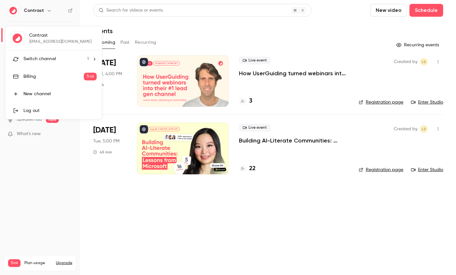
click at [43, 71] on link "Billing Trial" at bounding box center [53, 76] width 96 height 18
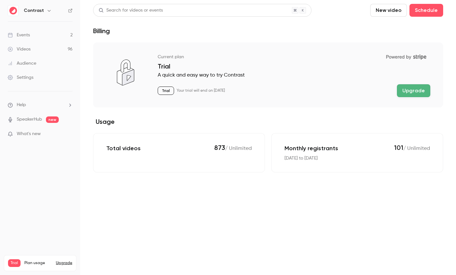
click at [66, 260] on button "Upgrade" at bounding box center [64, 262] width 16 height 5
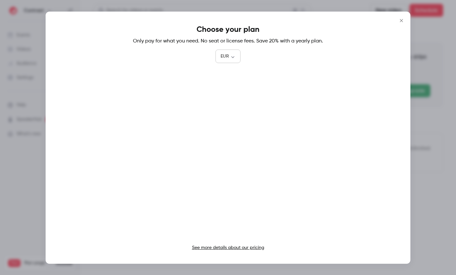
click at [227, 55] on body "Contrast Events 2 Videos 96 Audience Settings Help SpeakerHub new What's new Tr…" at bounding box center [228, 137] width 456 height 275
click at [227, 93] on li "USD" at bounding box center [228, 93] width 25 height 17
click at [230, 58] on body "Contrast Events 2 Videos 96 Audience Settings Help SpeakerHub new What's new Tr…" at bounding box center [228, 137] width 456 height 275
click at [230, 76] on li "EUR" at bounding box center [228, 76] width 26 height 17
type input "***"
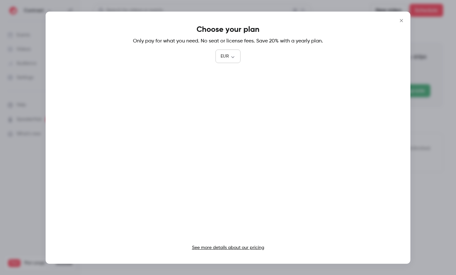
click at [222, 51] on div "EUR *** ​" at bounding box center [228, 56] width 25 height 13
click at [432, 117] on div at bounding box center [228, 137] width 456 height 275
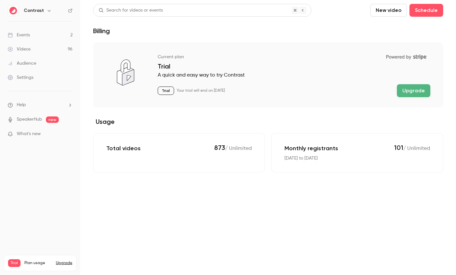
click at [47, 12] on icon "button" at bounding box center [49, 10] width 5 height 5
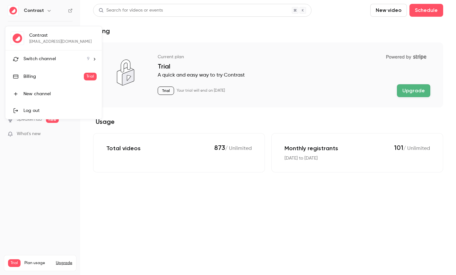
click at [67, 56] on div "Switch channel 9" at bounding box center [56, 59] width 66 height 7
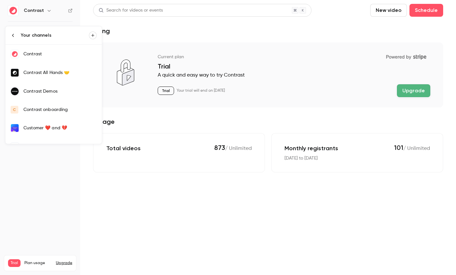
click at [134, 193] on div at bounding box center [228, 137] width 456 height 275
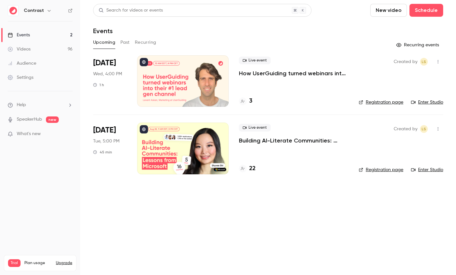
click at [48, 9] on icon "button" at bounding box center [49, 10] width 5 height 5
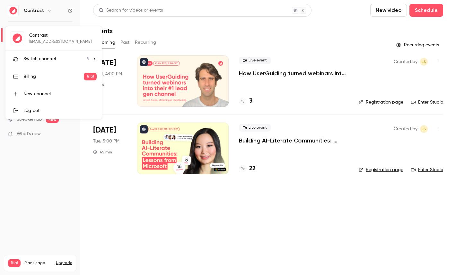
click at [45, 59] on span "Switch channel" at bounding box center [39, 59] width 32 height 7
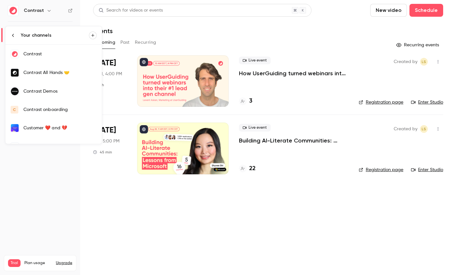
click at [65, 84] on link "Contrast Demos" at bounding box center [53, 91] width 96 height 19
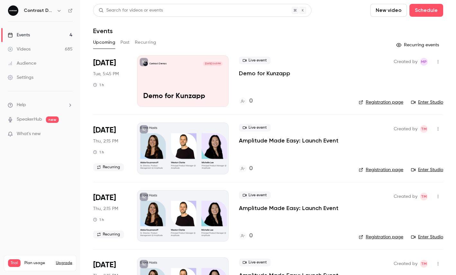
click at [43, 51] on link "Videos 685" at bounding box center [40, 49] width 80 height 14
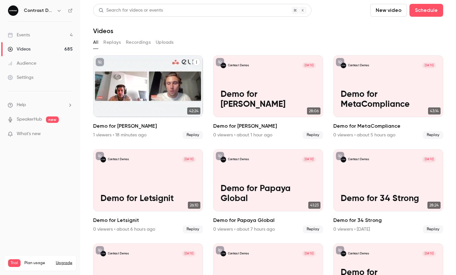
click at [196, 63] on icon "Demo for elia" at bounding box center [197, 62] width 4 height 4
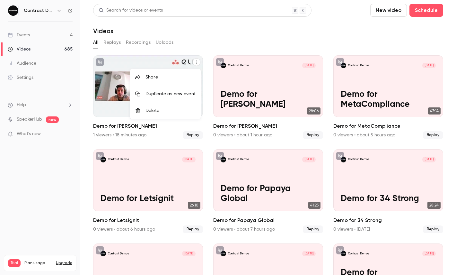
click at [166, 79] on div "Share" at bounding box center [171, 77] width 50 height 6
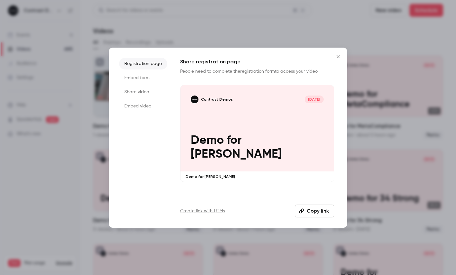
click at [132, 92] on li "Share video" at bounding box center [143, 92] width 48 height 12
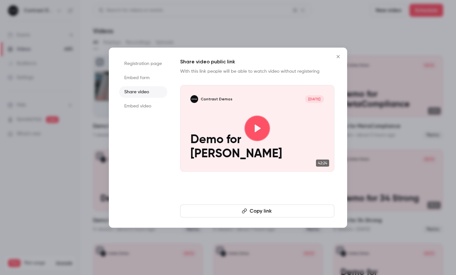
click at [236, 207] on button "Copy link" at bounding box center [257, 210] width 154 height 13
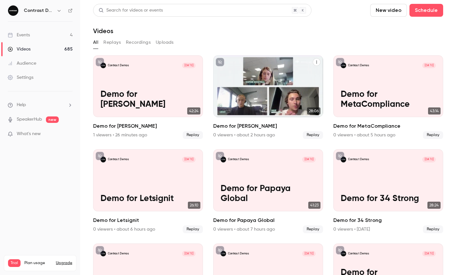
click at [318, 61] on icon "Demo for Hunter Douglas- Hillarys" at bounding box center [317, 62] width 4 height 4
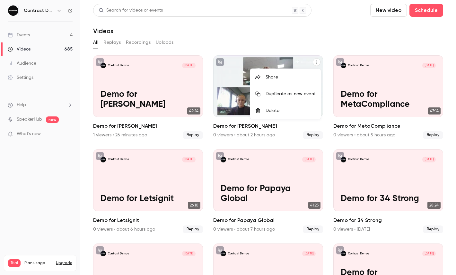
click at [286, 76] on div "Share" at bounding box center [291, 77] width 50 height 6
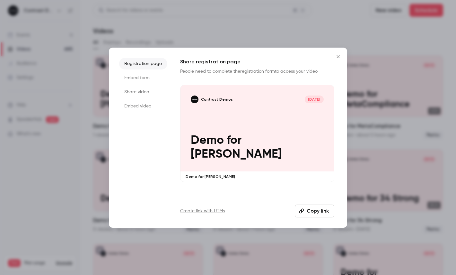
click at [141, 87] on li "Share video" at bounding box center [143, 92] width 48 height 12
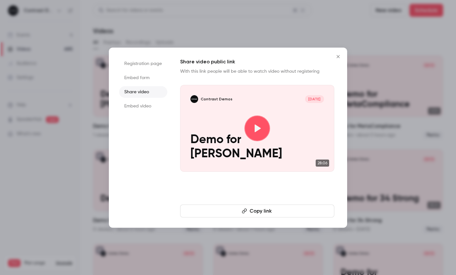
click at [258, 204] on button "Copy link" at bounding box center [257, 210] width 154 height 13
